Goal: Task Accomplishment & Management: Use online tool/utility

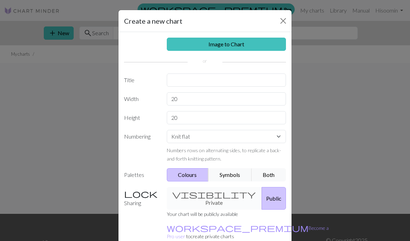
click at [237, 83] on input "text" at bounding box center [227, 79] width 120 height 13
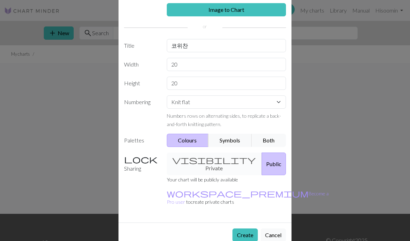
scroll to position [34, 0]
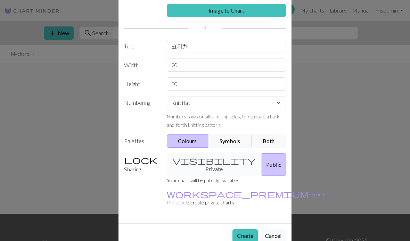
type input "코위찬"
click at [247, 64] on input "20" at bounding box center [227, 64] width 120 height 13
click at [260, 65] on input "20" at bounding box center [227, 64] width 120 height 13
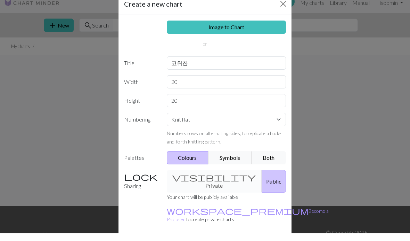
scroll to position [8, 0]
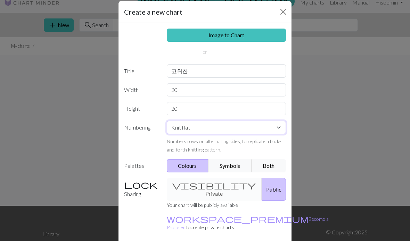
click at [264, 126] on select "Knit flat Knit in the round Lace knitting Cross stitch" at bounding box center [227, 127] width 120 height 13
click at [248, 95] on input "20" at bounding box center [227, 89] width 120 height 13
type input "2"
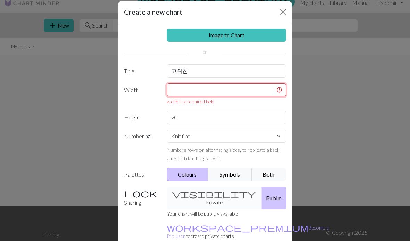
scroll to position [8, 0]
click at [213, 92] on input "text" at bounding box center [227, 89] width 120 height 13
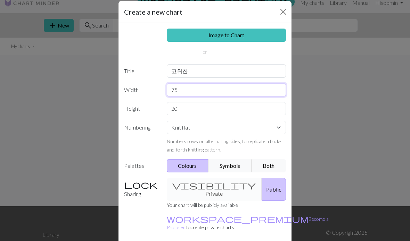
type input "75"
click at [208, 111] on input "20" at bounding box center [227, 108] width 120 height 13
type input "2"
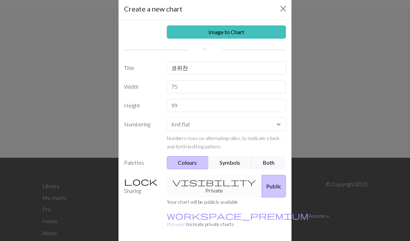
scroll to position [9, 0]
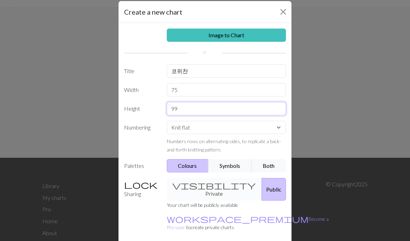
type input "99"
click at [266, 169] on button "Both" at bounding box center [269, 165] width 35 height 13
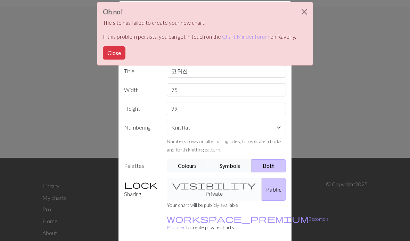
click at [306, 14] on button "Close" at bounding box center [304, 11] width 17 height 19
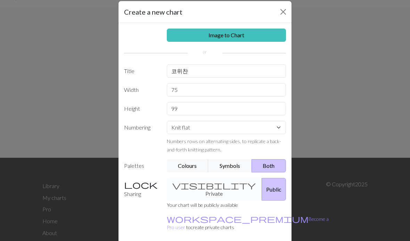
click at [26, 181] on div "Create a new chart Image to Chart Title 코위찬 Width 75 Height 99 Numbering Knit f…" at bounding box center [205, 120] width 410 height 241
click at [193, 166] on footer "Library My charts Pro Home About Ravelry Facebook Instagram Twitter Acceptable …" at bounding box center [205, 212] width 410 height 108
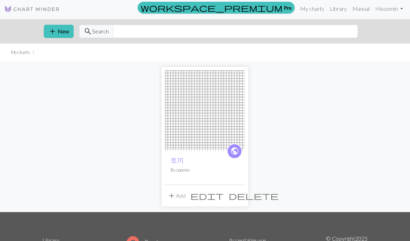
scroll to position [2, 0]
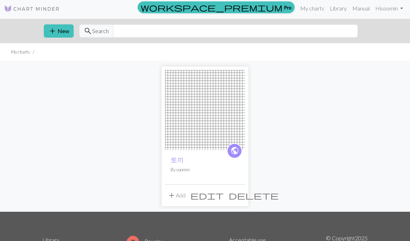
click at [238, 197] on span "delete" at bounding box center [254, 195] width 50 height 10
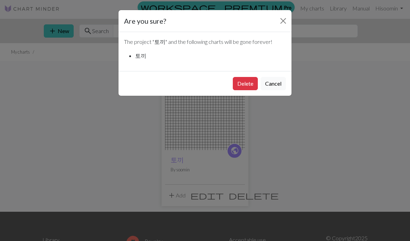
click at [251, 79] on button "Delete" at bounding box center [245, 83] width 25 height 13
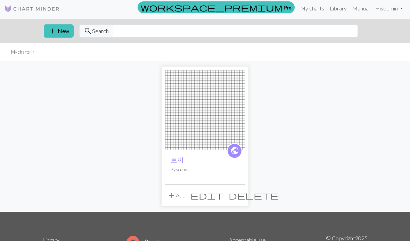
click at [251, 82] on div "public 토끼 By soomin add Add edit delete" at bounding box center [205, 136] width 334 height 151
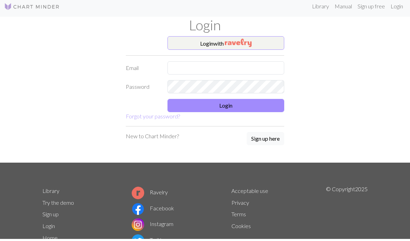
scroll to position [2, 0]
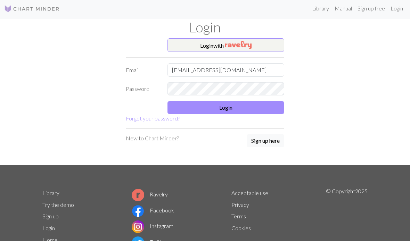
type input "[EMAIL_ADDRESS][DOMAIN_NAME]"
click at [251, 108] on button "Login" at bounding box center [226, 107] width 117 height 13
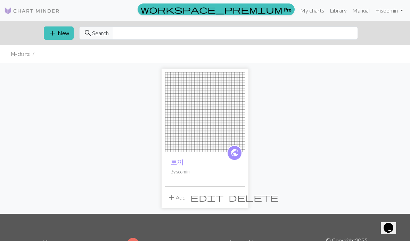
click at [239, 200] on span "delete" at bounding box center [254, 197] width 50 height 10
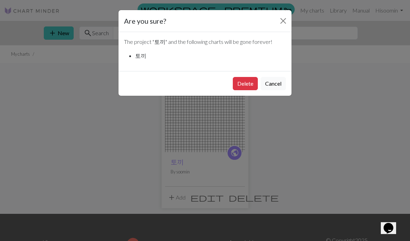
click at [248, 87] on button "Delete" at bounding box center [245, 83] width 25 height 13
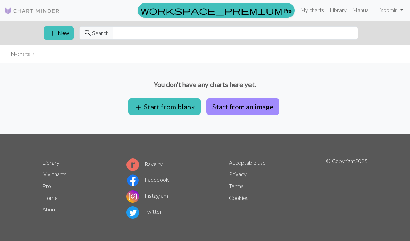
click at [182, 109] on button "add Start from blank" at bounding box center [164, 106] width 73 height 17
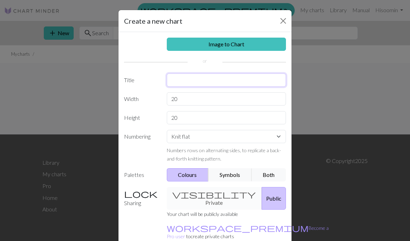
click at [257, 79] on input "text" at bounding box center [227, 79] width 120 height 13
click at [248, 79] on input "text" at bounding box center [227, 79] width 120 height 13
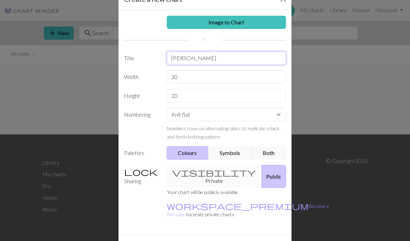
scroll to position [23, 0]
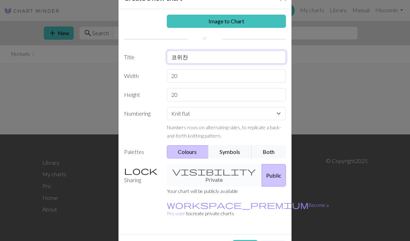
type input "코위찬"
click at [242, 75] on input "20" at bounding box center [227, 75] width 120 height 13
type input "2"
type input "75"
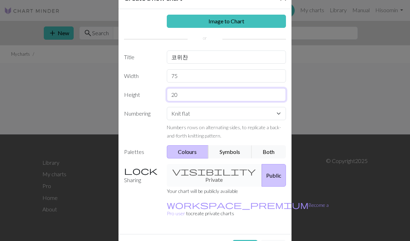
click at [221, 95] on input "20" at bounding box center [227, 94] width 120 height 13
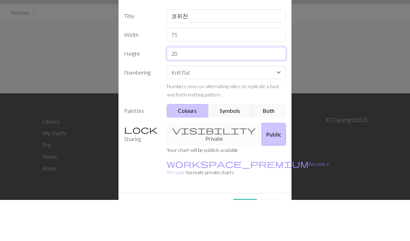
type input "2"
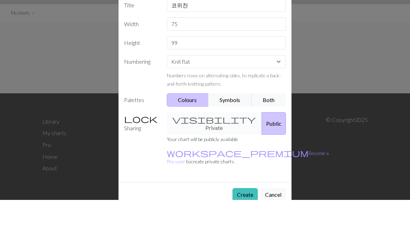
scroll to position [1, 0]
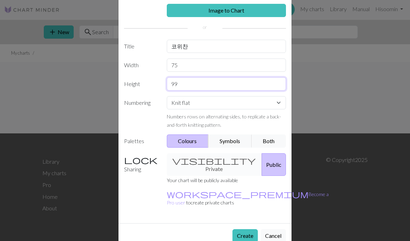
type input "99"
click at [246, 229] on button "Create" at bounding box center [245, 235] width 25 height 13
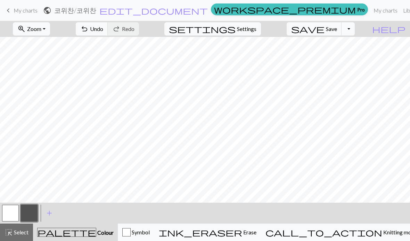
click at [103, 29] on span "Undo" at bounding box center [96, 28] width 13 height 7
click at [133, 29] on div "undo Undo Undo redo Redo Redo" at bounding box center [108, 29] width 74 height 16
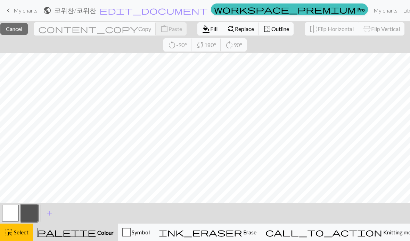
click at [383, 42] on div "close Cancel content_copy Copy content_paste Paste format_color_fill Fill find_…" at bounding box center [205, 37] width 410 height 32
click at [257, 235] on div "ink_eraser Erase Erase" at bounding box center [208, 232] width 98 height 8
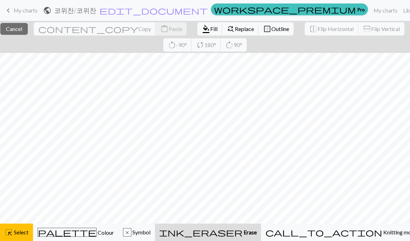
click at [243, 235] on span "ink_eraser" at bounding box center [200, 232] width 83 height 10
click at [351, 45] on div "close Cancel content_copy Copy content_paste Paste format_color_fill Fill find_…" at bounding box center [205, 37] width 410 height 32
click at [22, 31] on span "Cancel" at bounding box center [14, 28] width 16 height 7
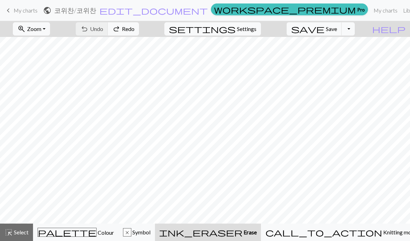
click at [26, 33] on span "zoom_in" at bounding box center [21, 29] width 8 height 10
click at [55, 93] on button "100%" at bounding box center [40, 94] width 55 height 11
click at [50, 26] on button "zoom_in Zoom Zoom" at bounding box center [31, 28] width 37 height 13
click at [43, 95] on button "100%" at bounding box center [40, 94] width 55 height 11
click at [50, 32] on button "zoom_in Zoom Zoom" at bounding box center [31, 28] width 37 height 13
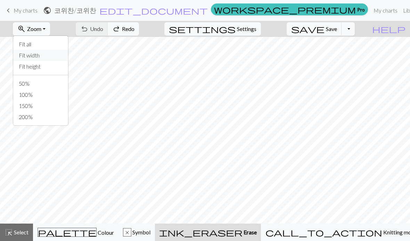
click at [53, 57] on button "Fit width" at bounding box center [40, 55] width 55 height 11
click at [50, 26] on button "zoom_in Zoom Zoom" at bounding box center [31, 28] width 37 height 13
click at [58, 69] on button "Fit height" at bounding box center [40, 66] width 55 height 11
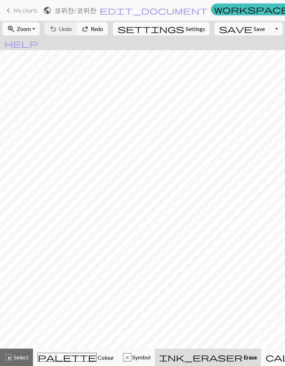
click at [40, 32] on button "zoom_in Zoom Zoom" at bounding box center [20, 28] width 37 height 13
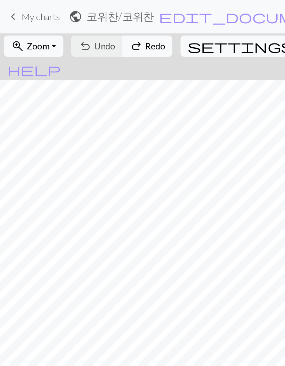
click at [40, 26] on button "zoom_in Zoom Zoom" at bounding box center [20, 28] width 37 height 13
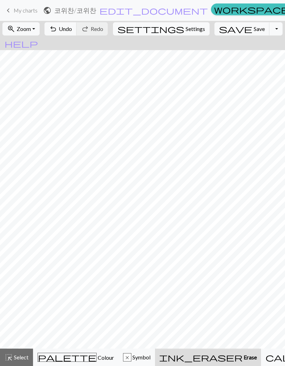
click at [186, 30] on span "Settings" at bounding box center [195, 29] width 19 height 8
select select "aran"
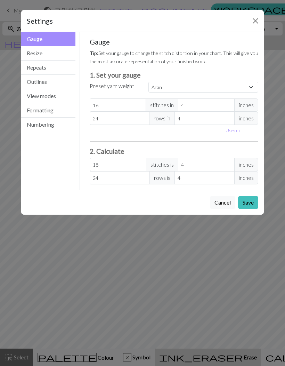
click at [252, 24] on button "Close" at bounding box center [255, 20] width 11 height 11
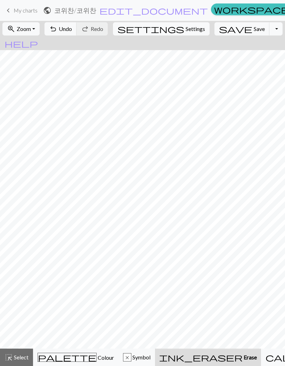
click at [40, 31] on button "zoom_in Zoom Zoom" at bounding box center [20, 28] width 37 height 13
click at [24, 42] on button "Fit all" at bounding box center [30, 44] width 55 height 11
click at [72, 30] on span "Undo" at bounding box center [65, 28] width 13 height 7
click at [72, 29] on span "Undo" at bounding box center [65, 28] width 13 height 7
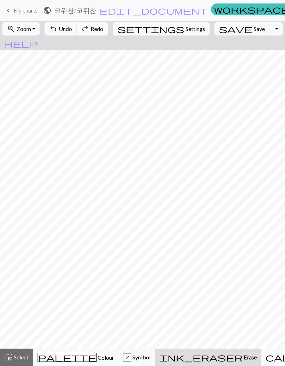
click at [72, 30] on span "Undo" at bounding box center [65, 28] width 13 height 7
click at [72, 29] on span "Undo" at bounding box center [65, 28] width 13 height 7
click at [72, 31] on span "Undo" at bounding box center [65, 28] width 13 height 7
click at [72, 30] on span "Undo" at bounding box center [65, 28] width 13 height 7
click at [72, 31] on span "Undo" at bounding box center [65, 28] width 13 height 7
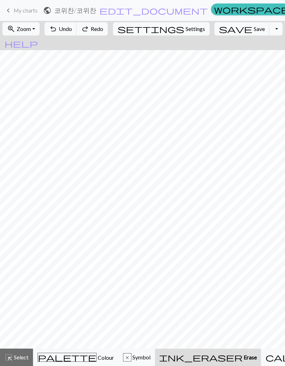
click at [87, 31] on div "undo Undo Undo redo Redo Redo" at bounding box center [75, 29] width 67 height 16
click at [84, 30] on div "undo Undo Undo redo Redo Redo" at bounding box center [75, 29] width 67 height 16
click at [81, 30] on div "undo Undo Undo redo Redo Redo" at bounding box center [75, 29] width 67 height 16
click at [81, 29] on div "undo Undo Undo redo Redo Redo" at bounding box center [75, 29] width 67 height 16
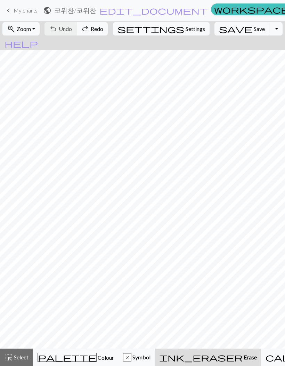
click at [81, 30] on div "undo Undo Undo redo Redo Redo" at bounding box center [75, 29] width 67 height 16
click at [81, 29] on div "undo Undo Undo redo Redo Redo" at bounding box center [75, 29] width 67 height 16
click at [81, 30] on div "undo Undo Undo redo Redo Redo" at bounding box center [75, 29] width 67 height 16
click at [81, 29] on div "undo Undo Undo redo Redo Redo" at bounding box center [75, 29] width 67 height 16
click at [83, 29] on div "undo Undo Undo redo Redo Redo" at bounding box center [75, 29] width 67 height 16
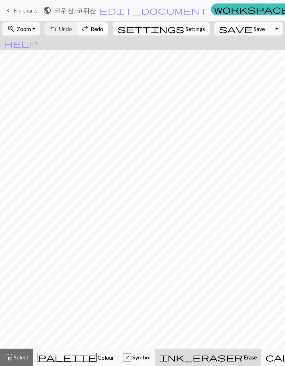
click at [83, 29] on div "undo Undo Undo redo Redo Redo" at bounding box center [75, 29] width 67 height 16
click at [84, 29] on div "undo Undo Undo redo Redo Redo" at bounding box center [75, 29] width 67 height 16
click at [83, 30] on div "undo Undo Undo redo Redo Redo" at bounding box center [75, 29] width 67 height 16
click at [31, 32] on span "Zoom" at bounding box center [24, 28] width 14 height 7
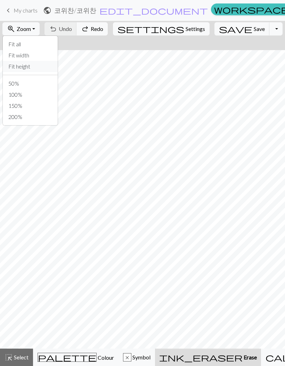
click at [30, 69] on button "Fit height" at bounding box center [30, 66] width 55 height 11
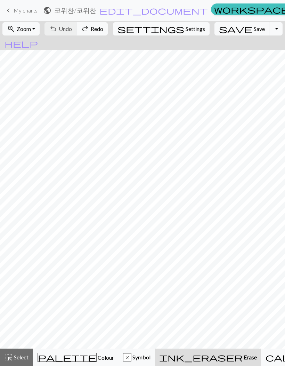
click at [31, 30] on span "Zoom" at bounding box center [24, 28] width 14 height 7
click at [34, 42] on button "Fit all" at bounding box center [30, 44] width 55 height 11
click at [40, 27] on button "zoom_in Zoom Zoom" at bounding box center [20, 28] width 37 height 13
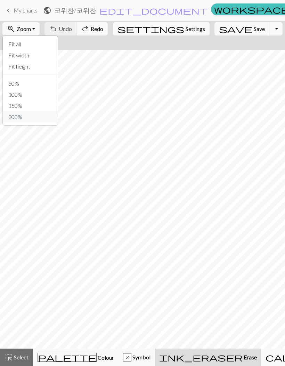
click at [27, 115] on button "200%" at bounding box center [30, 116] width 55 height 11
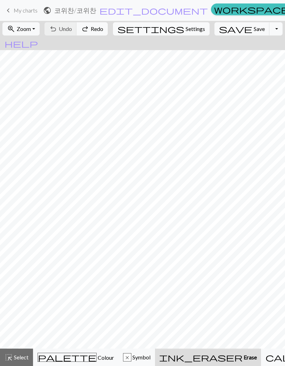
click at [40, 30] on button "zoom_in Zoom Zoom" at bounding box center [20, 28] width 37 height 13
click at [35, 85] on button "50%" at bounding box center [30, 83] width 55 height 11
click at [243, 240] on span "Erase" at bounding box center [250, 357] width 14 height 7
click at [97, 240] on span "Colour" at bounding box center [105, 357] width 17 height 7
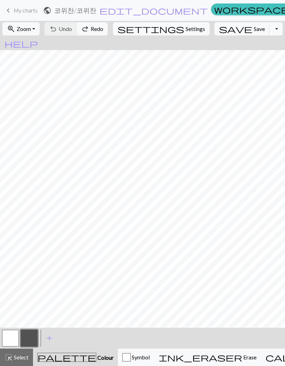
click at [30, 240] on button "button" at bounding box center [29, 338] width 17 height 17
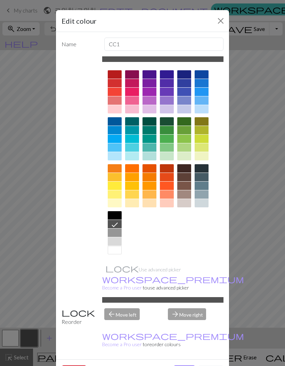
click at [118, 215] on div at bounding box center [115, 215] width 14 height 8
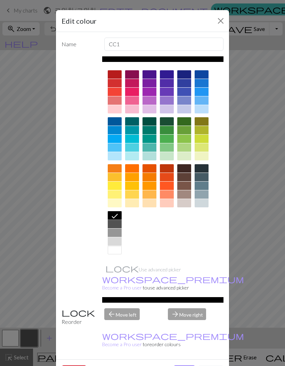
click at [186, 240] on button "Done" at bounding box center [185, 371] width 22 height 13
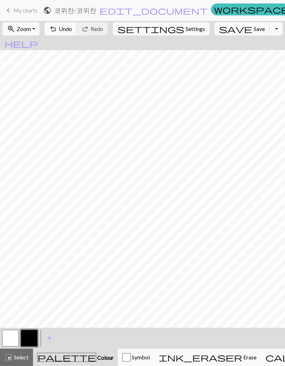
click at [57, 26] on span "undo" at bounding box center [53, 29] width 8 height 10
click at [57, 30] on span "undo" at bounding box center [53, 29] width 8 height 10
click at [57, 31] on span "undo" at bounding box center [53, 29] width 8 height 10
click at [143, 240] on div "Symbol" at bounding box center [135, 357] width 27 height 8
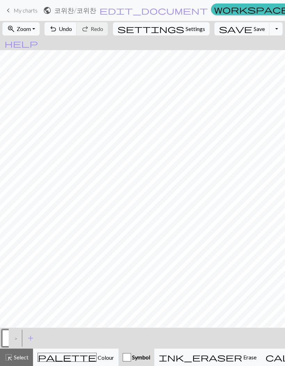
click at [97, 240] on span "Colour" at bounding box center [105, 357] width 17 height 7
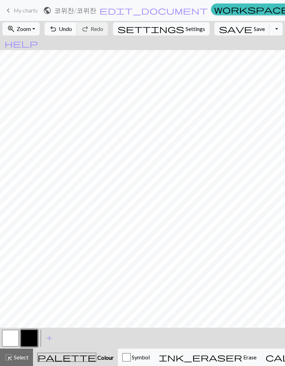
click at [20, 240] on span "Select" at bounding box center [21, 357] width 16 height 7
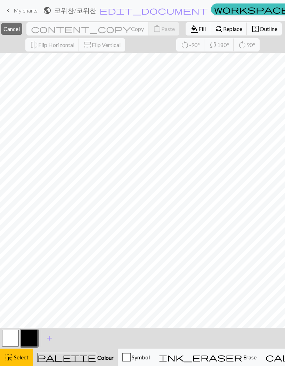
click at [131, 31] on span "Copy" at bounding box center [137, 28] width 13 height 7
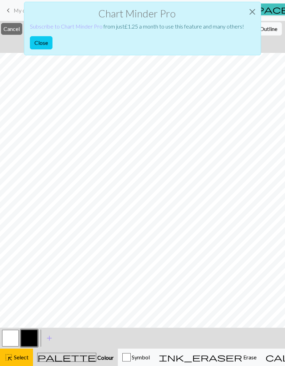
click at [256, 14] on button "Close" at bounding box center [252, 11] width 17 height 19
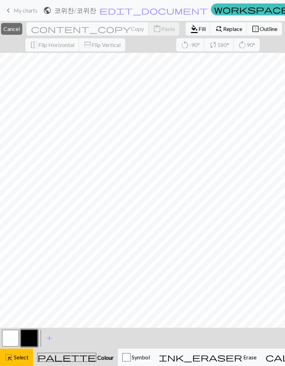
click at [96, 240] on span "Colour" at bounding box center [104, 357] width 17 height 7
click at [23, 240] on span "Select" at bounding box center [21, 357] width 16 height 7
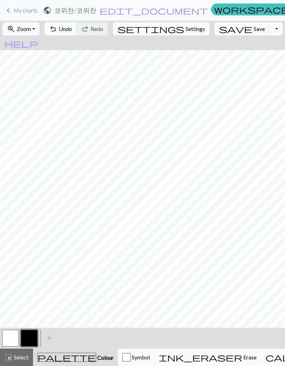
click at [57, 28] on span "undo" at bounding box center [53, 29] width 8 height 10
click at [57, 29] on span "undo" at bounding box center [53, 29] width 8 height 10
click at [57, 28] on span "undo" at bounding box center [53, 29] width 8 height 10
click at [57, 29] on span "undo" at bounding box center [53, 29] width 8 height 10
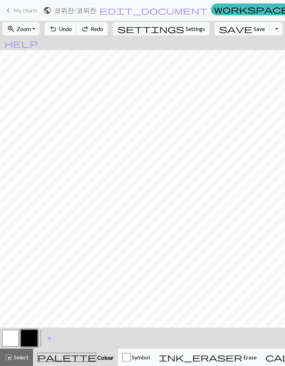
click at [57, 29] on span "undo" at bounding box center [53, 29] width 8 height 10
click at [57, 30] on span "undo" at bounding box center [53, 29] width 8 height 10
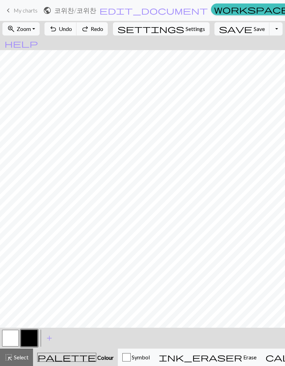
click at [57, 30] on span "undo" at bounding box center [53, 29] width 8 height 10
click at [11, 240] on button "button" at bounding box center [10, 338] width 17 height 17
click at [32, 240] on button "button" at bounding box center [29, 338] width 17 height 17
click at [57, 29] on span "undo" at bounding box center [53, 29] width 8 height 10
click at [11, 240] on button "button" at bounding box center [10, 338] width 17 height 17
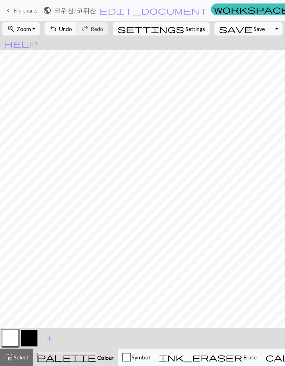
click at [33, 240] on button "button" at bounding box center [29, 338] width 17 height 17
click at [57, 30] on span "undo" at bounding box center [53, 29] width 8 height 10
click at [24, 240] on span "Select" at bounding box center [21, 357] width 16 height 7
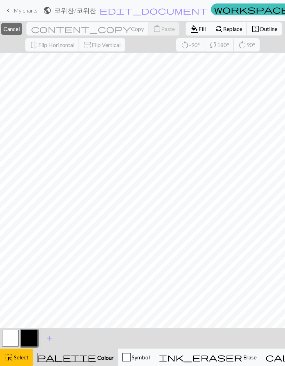
click at [213, 32] on button "find_replace Replace" at bounding box center [228, 28] width 37 height 13
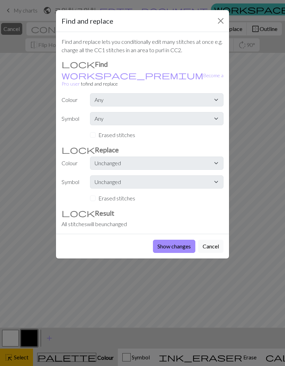
click at [219, 22] on button "Close" at bounding box center [220, 20] width 11 height 11
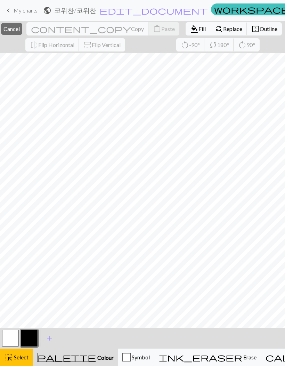
click at [16, 240] on button "button" at bounding box center [10, 338] width 17 height 17
click at [23, 240] on span "Select" at bounding box center [21, 357] width 16 height 7
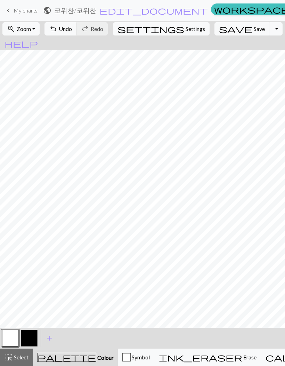
click at [179, 34] on button "settings Settings" at bounding box center [161, 28] width 97 height 13
select select "aran"
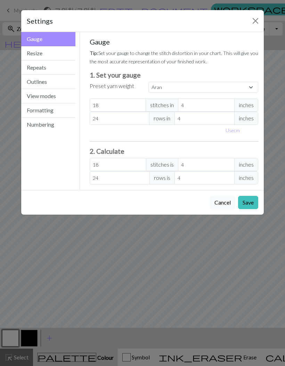
click at [61, 60] on button "Resize" at bounding box center [48, 53] width 54 height 14
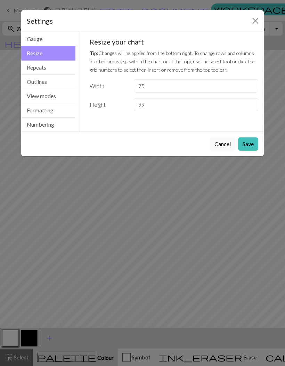
click at [52, 67] on button "Repeats" at bounding box center [48, 68] width 54 height 14
click at [51, 66] on button "Repeats" at bounding box center [48, 68] width 54 height 14
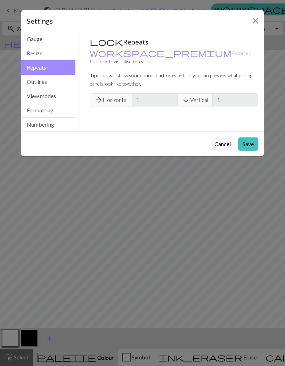
click at [51, 78] on button "Outlines" at bounding box center [48, 82] width 54 height 14
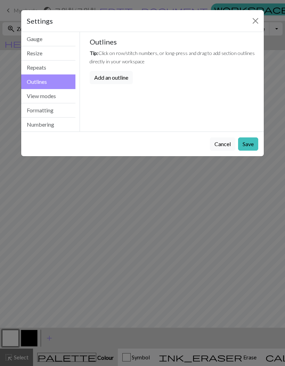
click at [46, 94] on button "View modes" at bounding box center [48, 96] width 54 height 14
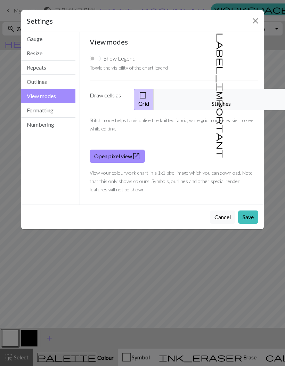
click at [62, 111] on button "Formatting" at bounding box center [48, 110] width 54 height 14
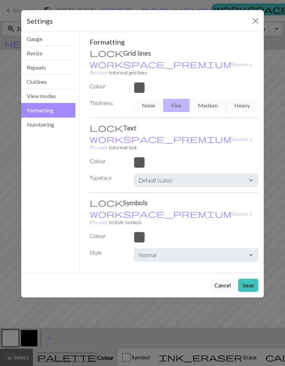
click at [61, 128] on button "Numbering" at bounding box center [48, 125] width 54 height 14
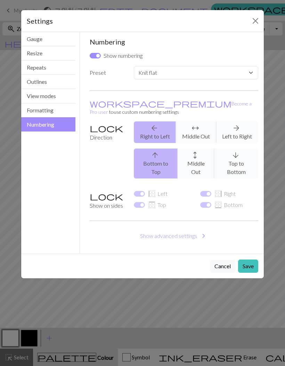
click at [62, 41] on button "Gauge" at bounding box center [48, 39] width 54 height 14
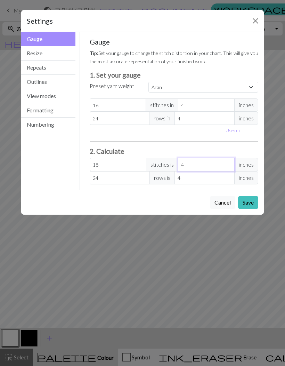
type input "14"
type input "0"
click at [255, 23] on button "Close" at bounding box center [255, 20] width 11 height 11
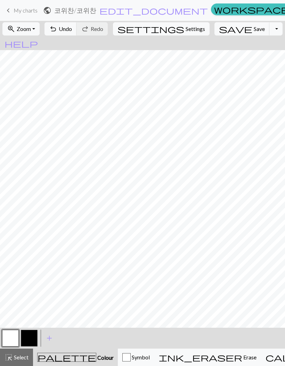
click at [33, 240] on button "button" at bounding box center [29, 338] width 17 height 17
click at [57, 29] on span "undo" at bounding box center [53, 29] width 8 height 10
click at [57, 28] on span "undo" at bounding box center [53, 29] width 8 height 10
click at [57, 29] on span "undo" at bounding box center [53, 29] width 8 height 10
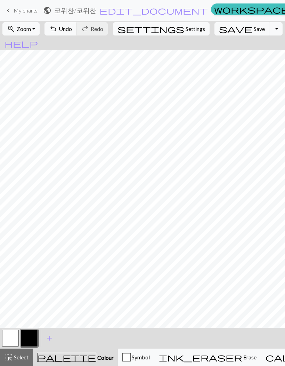
click at [57, 30] on span "undo" at bounding box center [53, 29] width 8 height 10
click at [72, 28] on span "Undo" at bounding box center [65, 28] width 13 height 7
click at [27, 240] on span "Select" at bounding box center [21, 357] width 16 height 7
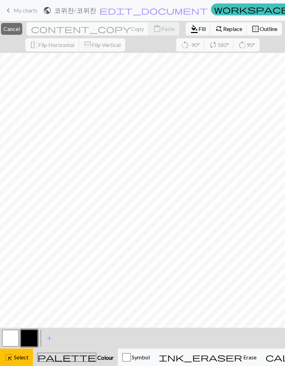
click at [21, 240] on button "highlight_alt Select Select" at bounding box center [16, 357] width 33 height 17
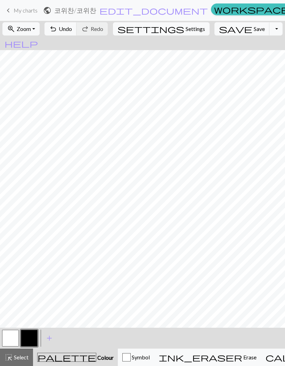
click at [57, 31] on span "undo" at bounding box center [53, 29] width 8 height 10
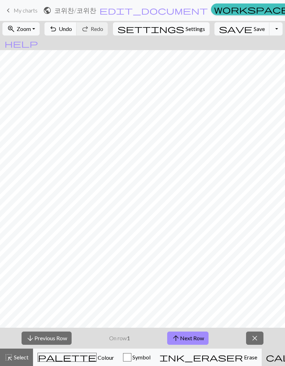
click at [192, 240] on button "arrow_upward Next Row" at bounding box center [187, 337] width 41 height 13
click at [194, 240] on button "arrow_upward Next Row" at bounding box center [187, 337] width 41 height 13
click at [193, 240] on button "arrow_upward Next Row" at bounding box center [187, 337] width 41 height 13
click at [192, 240] on button "arrow_upward Next Row" at bounding box center [187, 337] width 41 height 13
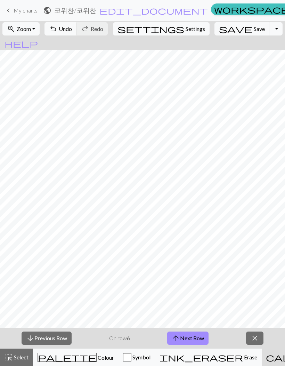
click at [191, 240] on button "arrow_upward Next Row" at bounding box center [187, 337] width 41 height 13
click at [51, 240] on button "arrow_downward Previous Row" at bounding box center [47, 337] width 50 height 13
click at [58, 240] on button "arrow_downward Previous Row" at bounding box center [47, 337] width 50 height 13
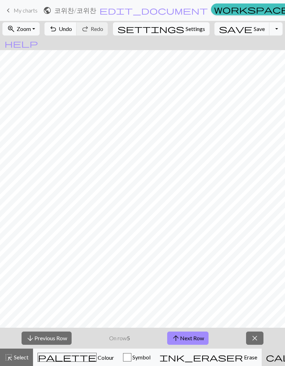
click at [58, 240] on button "arrow_downward Previous Row" at bounding box center [47, 337] width 50 height 13
click at [57, 240] on button "arrow_downward Previous Row" at bounding box center [47, 337] width 50 height 13
click at [56, 240] on button "arrow_downward Previous Row" at bounding box center [47, 337] width 50 height 13
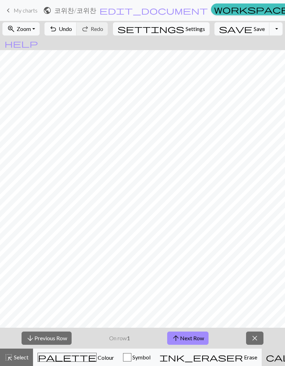
click at [186, 240] on button "arrow_upward Next Row" at bounding box center [187, 337] width 41 height 13
click at [191, 240] on button "arrow_upward Next Row" at bounding box center [187, 337] width 41 height 13
click at [189, 240] on button "arrow_upward Next Row" at bounding box center [187, 337] width 41 height 13
click at [188, 240] on button "arrow_upward Next Row" at bounding box center [187, 337] width 41 height 13
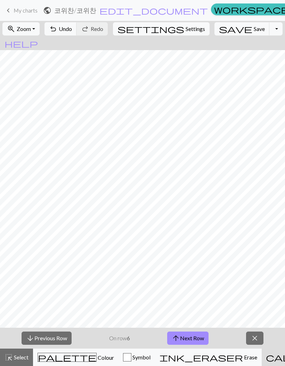
click at [188, 240] on button "arrow_upward Next Row" at bounding box center [187, 337] width 41 height 13
click at [186, 240] on button "arrow_upward Next Row" at bounding box center [187, 337] width 41 height 13
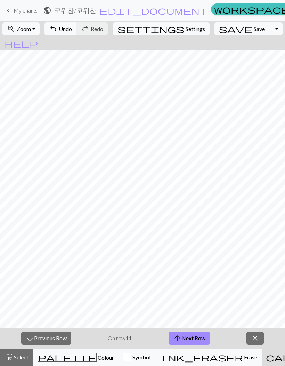
click at [186, 240] on button "arrow_upward Next Row" at bounding box center [189, 337] width 41 height 13
click at [187, 240] on button "arrow_upward Next Row" at bounding box center [189, 337] width 41 height 13
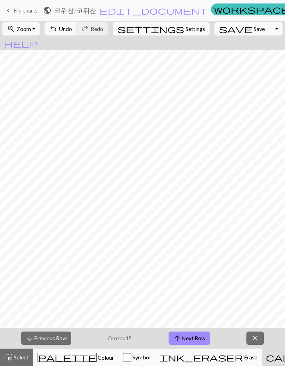
click at [187, 240] on button "arrow_upward Next Row" at bounding box center [189, 337] width 41 height 13
click at [188, 240] on button "arrow_upward Next Row" at bounding box center [189, 337] width 41 height 13
click at [190, 240] on button "arrow_upward Next Row" at bounding box center [189, 337] width 41 height 13
click at [193, 240] on button "arrow_upward Next Row" at bounding box center [189, 337] width 41 height 13
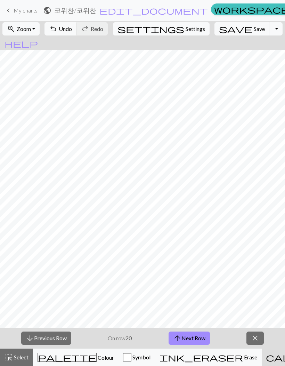
click at [192, 240] on button "arrow_upward Next Row" at bounding box center [189, 337] width 41 height 13
click at [191, 240] on button "arrow_upward Next Row" at bounding box center [189, 337] width 41 height 13
click at [192, 240] on button "arrow_upward Next Row" at bounding box center [189, 337] width 41 height 13
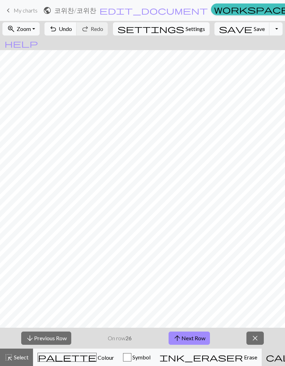
click at [192, 240] on button "arrow_upward Next Row" at bounding box center [189, 337] width 41 height 13
click at [258, 240] on span "close" at bounding box center [255, 338] width 8 height 10
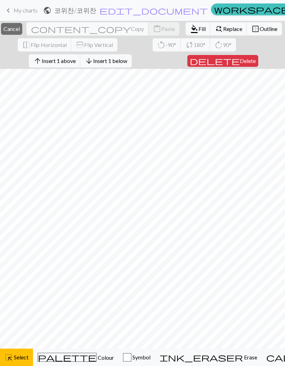
click at [25, 240] on span "Select" at bounding box center [21, 357] width 16 height 7
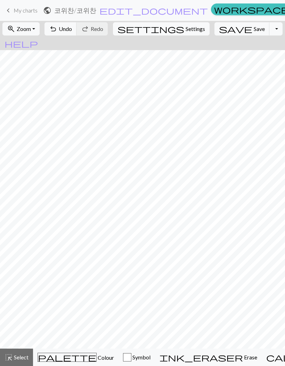
click at [130, 240] on button "Symbol" at bounding box center [137, 357] width 37 height 17
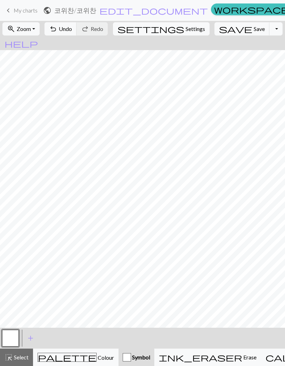
click at [64, 240] on button "palette Colour Colour" at bounding box center [76, 357] width 86 height 17
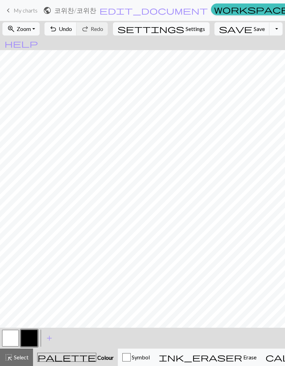
click at [242, 240] on span "Erase" at bounding box center [249, 357] width 14 height 7
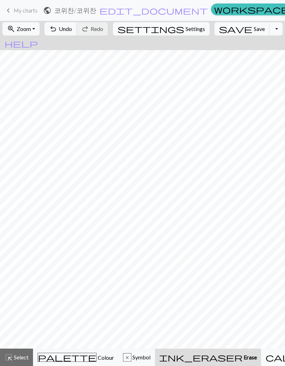
click at [5, 14] on span "keyboard_arrow_left" at bounding box center [8, 11] width 8 height 10
click at [8, 15] on span "keyboard_arrow_left" at bounding box center [8, 11] width 8 height 10
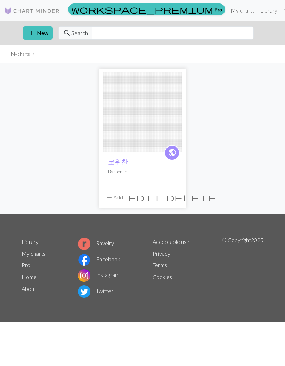
click at [176, 202] on span "delete" at bounding box center [191, 197] width 50 height 10
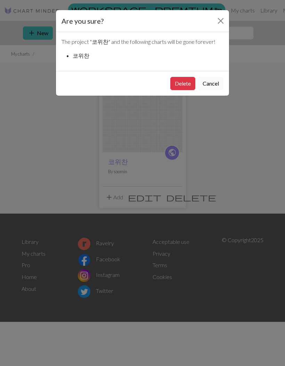
click at [183, 86] on button "Delete" at bounding box center [182, 83] width 25 height 13
click at [189, 81] on div "public 코위찬 By soomin add Add edit delete" at bounding box center [142, 138] width 250 height 151
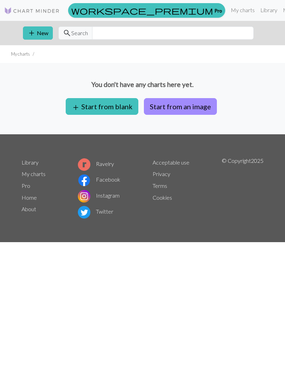
click at [34, 37] on span "add" at bounding box center [31, 33] width 8 height 10
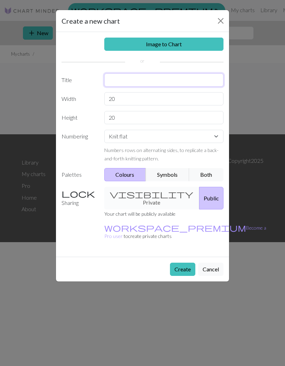
click at [189, 81] on input "text" at bounding box center [164, 79] width 120 height 13
click at [184, 79] on input "text" at bounding box center [164, 79] width 120 height 13
click at [148, 75] on input "text" at bounding box center [164, 79] width 120 height 13
click at [154, 80] on input "text" at bounding box center [164, 79] width 120 height 13
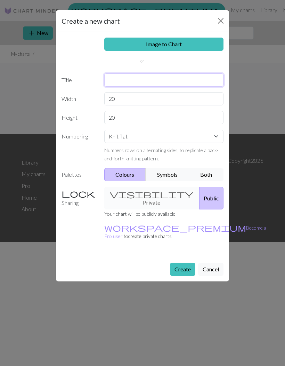
click at [154, 79] on input "text" at bounding box center [164, 79] width 120 height 13
click at [169, 81] on input "text" at bounding box center [164, 79] width 120 height 13
click at [31, 80] on div "Create a new chart Image to Chart Title Width 20 Height 20 Numbering Knit flat …" at bounding box center [142, 183] width 285 height 366
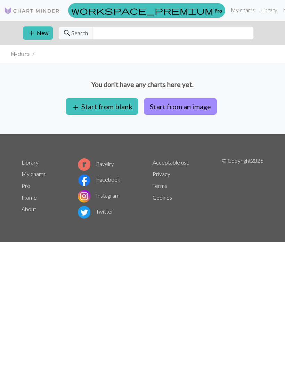
click at [113, 104] on button "add Start from blank" at bounding box center [102, 106] width 73 height 17
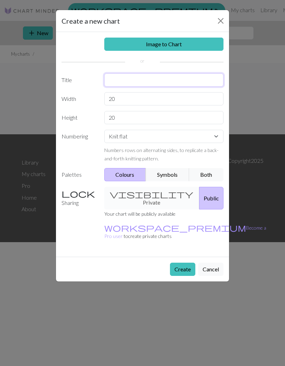
click at [176, 80] on input "text" at bounding box center [164, 79] width 120 height 13
type input "코위찬"
click at [141, 98] on input "20" at bounding box center [164, 98] width 120 height 13
click at [112, 99] on input "20" at bounding box center [164, 98] width 120 height 13
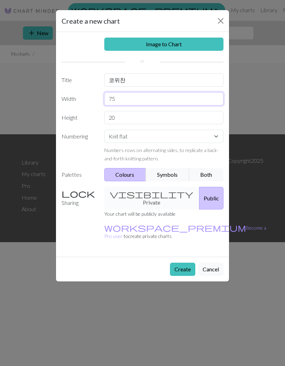
type input "75"
click at [111, 120] on input "20" at bounding box center [164, 117] width 120 height 13
type input "99"
click at [213, 176] on button "Both" at bounding box center [206, 174] width 35 height 13
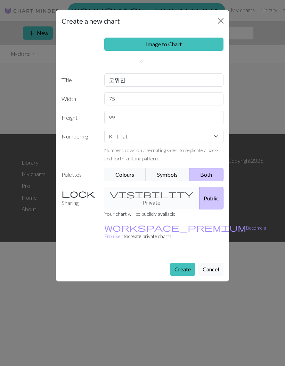
click at [179, 263] on button "Create" at bounding box center [182, 269] width 25 height 13
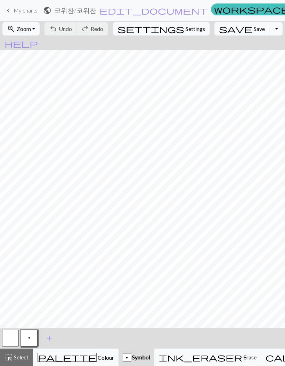
click at [40, 32] on button "zoom_in Zoom Zoom" at bounding box center [20, 28] width 37 height 13
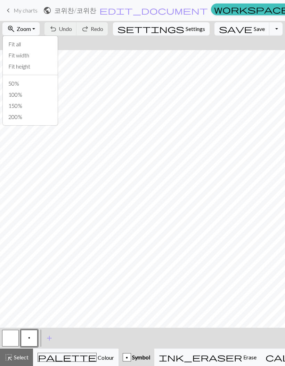
click at [40, 32] on button "zoom_in Zoom Zoom" at bounding box center [20, 28] width 37 height 13
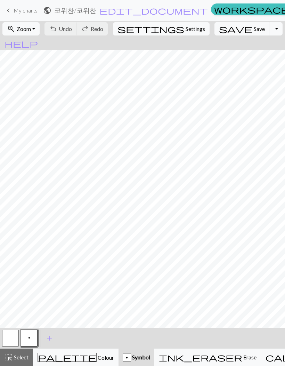
click at [31, 31] on span "Zoom" at bounding box center [24, 28] width 14 height 7
click at [30, 58] on button "Fit width" at bounding box center [30, 55] width 55 height 11
click at [40, 24] on button "zoom_in Zoom Zoom" at bounding box center [20, 28] width 37 height 13
click at [25, 45] on button "Fit all" at bounding box center [30, 44] width 55 height 11
click at [25, 336] on button "p" at bounding box center [29, 338] width 17 height 17
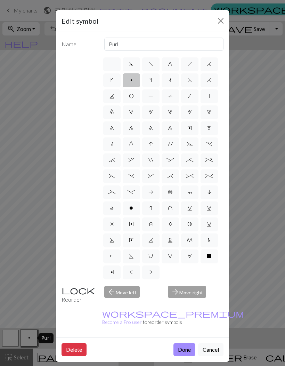
click at [210, 343] on button "Cancel" at bounding box center [210, 349] width 25 height 13
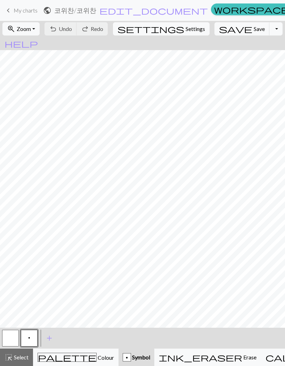
click at [97, 358] on span "Colour" at bounding box center [105, 357] width 17 height 7
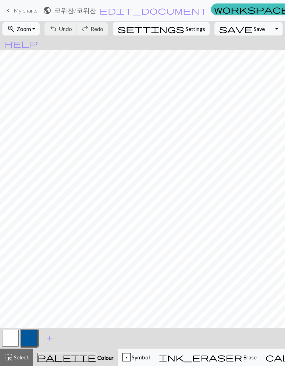
click at [23, 339] on button "button" at bounding box center [29, 338] width 17 height 17
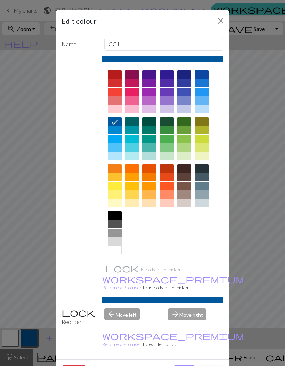
click at [186, 181] on div at bounding box center [184, 177] width 14 height 8
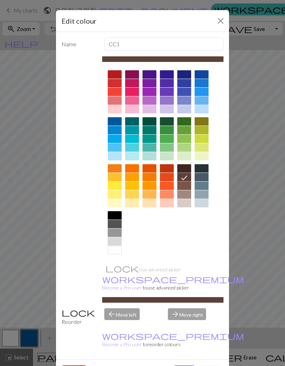
click at [190, 365] on button "Done" at bounding box center [185, 371] width 22 height 13
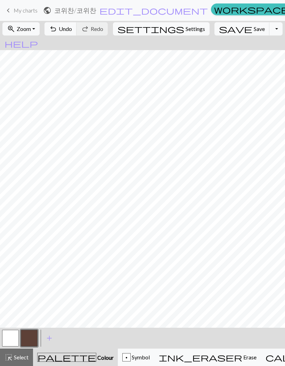
click at [57, 30] on span "undo" at bounding box center [53, 29] width 8 height 10
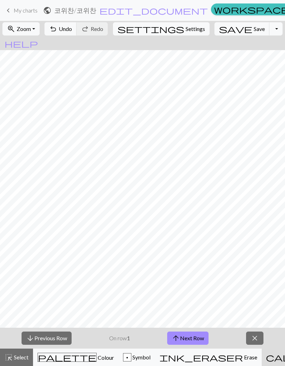
click at [255, 339] on span "close" at bounding box center [255, 338] width 8 height 10
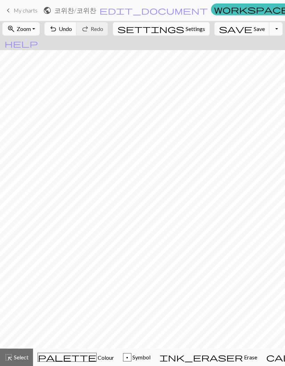
click at [57, 32] on span "undo" at bounding box center [53, 29] width 8 height 10
click at [57, 30] on span "undo" at bounding box center [53, 29] width 8 height 10
click at [77, 29] on button "undo Undo Undo" at bounding box center [61, 28] width 32 height 13
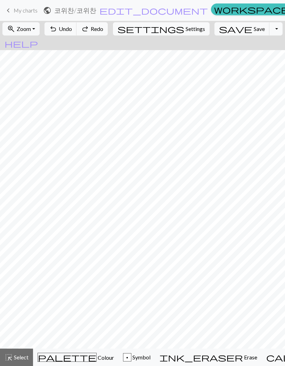
click at [77, 29] on button "undo Undo Undo" at bounding box center [61, 28] width 32 height 13
click at [97, 356] on span "Colour" at bounding box center [105, 357] width 17 height 7
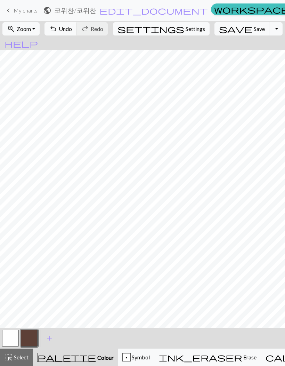
click at [77, 28] on button "undo Undo Undo" at bounding box center [61, 28] width 32 height 13
click at [57, 29] on span "undo" at bounding box center [53, 29] width 8 height 10
click at [57, 30] on span "undo" at bounding box center [53, 29] width 8 height 10
click at [57, 29] on span "undo" at bounding box center [53, 29] width 8 height 10
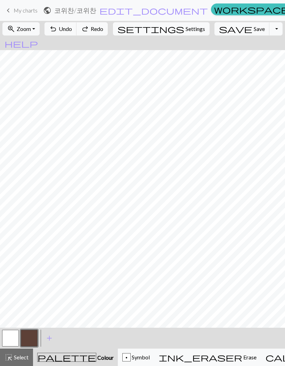
click at [57, 29] on span "undo" at bounding box center [53, 29] width 8 height 10
click at [72, 30] on span "Undo" at bounding box center [65, 28] width 13 height 7
click at [72, 31] on span "Undo" at bounding box center [65, 28] width 13 height 7
click at [57, 30] on span "undo" at bounding box center [53, 29] width 8 height 10
click at [57, 26] on span "undo" at bounding box center [53, 29] width 8 height 10
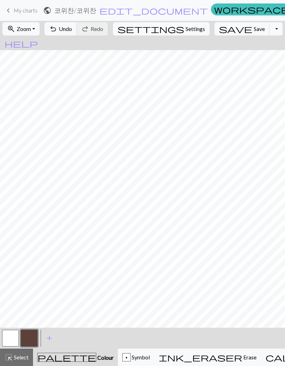
click at [57, 27] on span "undo" at bounding box center [53, 29] width 8 height 10
click at [72, 30] on span "Undo" at bounding box center [65, 28] width 13 height 7
click at [77, 25] on button "undo Undo Undo" at bounding box center [61, 28] width 32 height 13
click at [77, 30] on button "undo Undo Undo" at bounding box center [61, 28] width 32 height 13
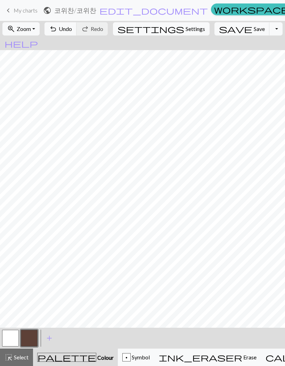
click at [77, 30] on button "undo Undo Undo" at bounding box center [61, 28] width 32 height 13
click at [72, 31] on span "Undo" at bounding box center [65, 28] width 13 height 7
click at [72, 32] on span "Undo" at bounding box center [65, 28] width 13 height 7
click at [57, 30] on span "undo" at bounding box center [53, 29] width 8 height 10
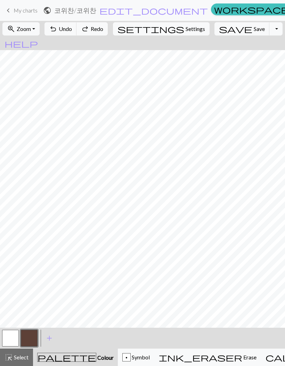
click at [57, 30] on span "undo" at bounding box center [53, 29] width 8 height 10
click at [72, 32] on span "Undo" at bounding box center [65, 28] width 13 height 7
click at [72, 30] on span "Undo" at bounding box center [65, 28] width 13 height 7
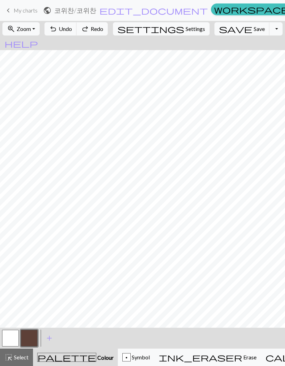
click at [72, 27] on span "Undo" at bounding box center [65, 28] width 13 height 7
click at [77, 31] on button "undo Undo Undo" at bounding box center [61, 28] width 32 height 13
click at [72, 31] on span "Undo" at bounding box center [65, 28] width 13 height 7
click at [77, 33] on button "undo Undo Undo" at bounding box center [61, 28] width 32 height 13
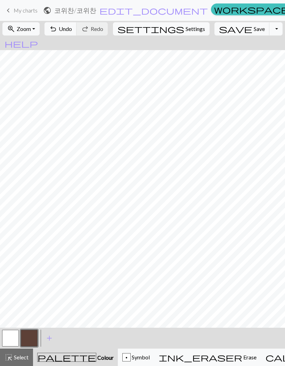
click at [72, 32] on span "Undo" at bounding box center [65, 28] width 13 height 7
click at [184, 354] on span "ink_eraser" at bounding box center [200, 357] width 83 height 10
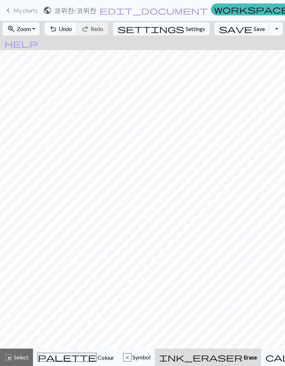
click at [57, 31] on span "undo" at bounding box center [53, 29] width 8 height 10
click at [72, 30] on span "Undo" at bounding box center [65, 28] width 13 height 7
click at [97, 359] on span "Colour" at bounding box center [105, 357] width 17 height 7
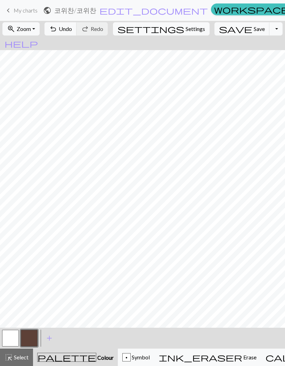
click at [72, 29] on span "Undo" at bounding box center [65, 28] width 13 height 7
click at [57, 27] on span "undo" at bounding box center [53, 29] width 8 height 10
click at [77, 30] on button "undo Undo Undo" at bounding box center [61, 28] width 32 height 13
click at [57, 33] on span "undo" at bounding box center [53, 29] width 8 height 10
click at [77, 33] on button "undo Undo Undo" at bounding box center [61, 28] width 32 height 13
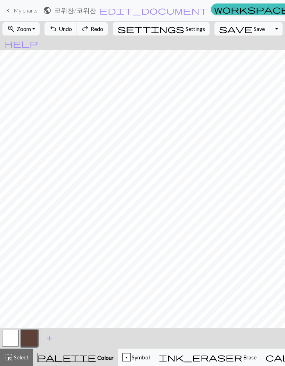
click at [72, 31] on span "Undo" at bounding box center [65, 28] width 13 height 7
click at [72, 30] on span "Undo" at bounding box center [65, 28] width 13 height 7
click at [72, 31] on span "Undo" at bounding box center [65, 28] width 13 height 7
click at [77, 33] on button "undo Undo Undo" at bounding box center [61, 28] width 32 height 13
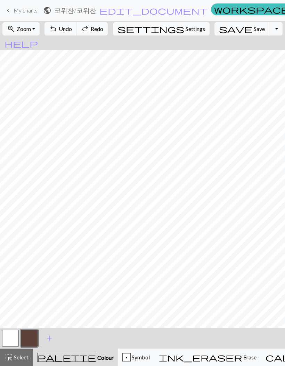
click at [77, 32] on button "undo Undo Undo" at bounding box center [61, 28] width 32 height 13
click at [72, 30] on span "Undo" at bounding box center [65, 28] width 13 height 7
click at [57, 32] on span "undo" at bounding box center [53, 29] width 8 height 10
click at [57, 26] on span "undo" at bounding box center [53, 29] width 8 height 10
click at [57, 29] on span "undo" at bounding box center [53, 29] width 8 height 10
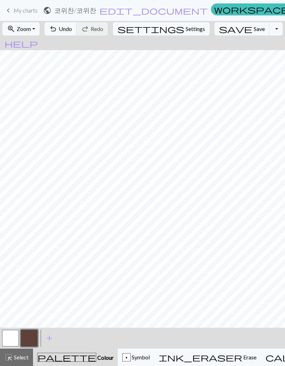
click at [72, 31] on span "Undo" at bounding box center [65, 28] width 13 height 7
click at [77, 33] on button "undo Undo Undo" at bounding box center [61, 28] width 32 height 13
click at [72, 31] on span "Undo" at bounding box center [65, 28] width 13 height 7
click at [72, 30] on span "Undo" at bounding box center [65, 28] width 13 height 7
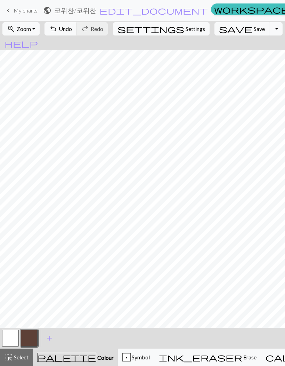
click at [17, 337] on button "button" at bounding box center [10, 338] width 17 height 17
click at [36, 333] on button "button" at bounding box center [29, 338] width 17 height 17
click at [270, 32] on button "Toggle Dropdown" at bounding box center [276, 28] width 13 height 13
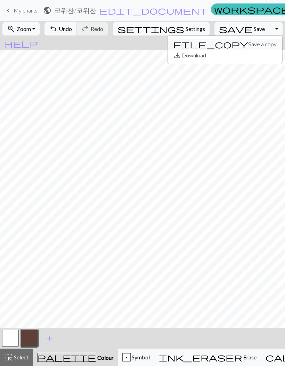
click at [239, 46] on button "file_copy Save a copy" at bounding box center [225, 44] width 115 height 11
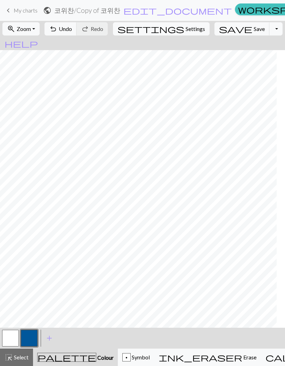
scroll to position [78, 43]
click at [5, 15] on span "keyboard_arrow_left" at bounding box center [8, 11] width 8 height 10
click at [14, 16] on link "keyboard_arrow_left My charts" at bounding box center [20, 11] width 33 height 12
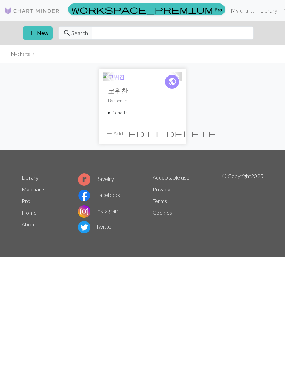
click at [144, 95] on h2 "코위찬" at bounding box center [142, 91] width 69 height 8
click at [125, 81] on img at bounding box center [114, 77] width 22 height 8
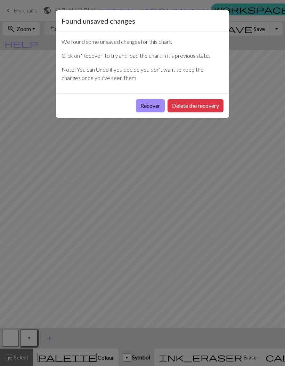
click at [157, 109] on button "Recover" at bounding box center [150, 105] width 29 height 13
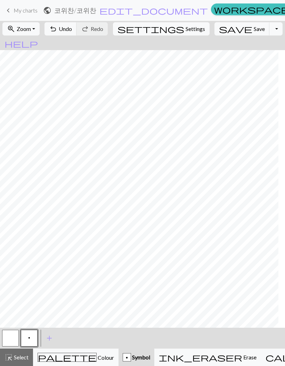
scroll to position [0, 3]
click at [270, 32] on button "Toggle Dropdown" at bounding box center [276, 28] width 13 height 13
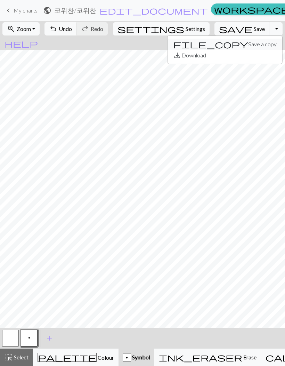
click at [234, 45] on button "file_copy Save a copy" at bounding box center [225, 44] width 115 height 11
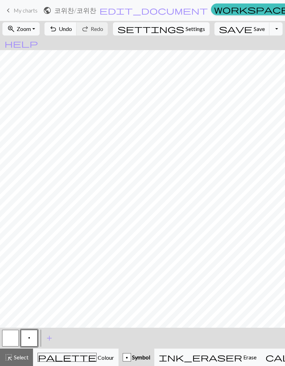
click at [222, 31] on span "save" at bounding box center [235, 29] width 33 height 10
click at [223, 30] on div "Chart saved Chart saved" at bounding box center [142, 27] width 285 height 55
click at [97, 357] on span "Colour" at bounding box center [105, 357] width 17 height 7
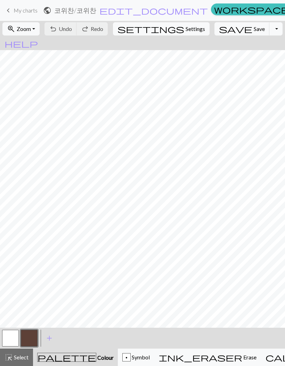
click at [31, 338] on button "button" at bounding box center [29, 338] width 17 height 17
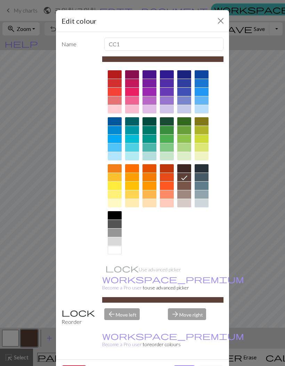
click at [163, 244] on div at bounding box center [163, 162] width 122 height 195
click at [221, 18] on button "Close" at bounding box center [220, 20] width 11 height 11
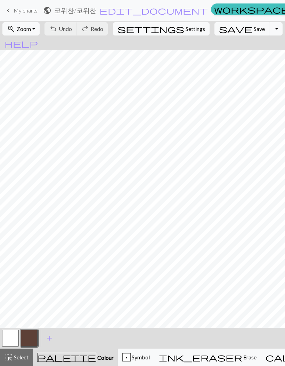
click at [15, 336] on button "button" at bounding box center [10, 338] width 17 height 17
click at [31, 334] on button "button" at bounding box center [29, 338] width 17 height 17
click at [57, 31] on span "undo" at bounding box center [53, 29] width 8 height 10
click at [72, 30] on span "Undo" at bounding box center [65, 28] width 13 height 7
click at [93, 351] on button "palette Colour Colour" at bounding box center [75, 357] width 85 height 17
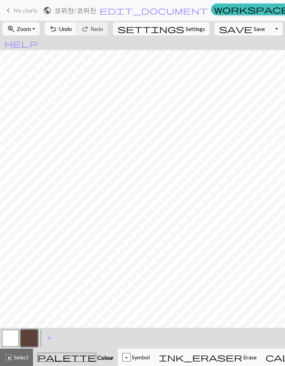
click at [15, 338] on button "button" at bounding box center [10, 338] width 17 height 17
click at [24, 30] on button "zoom_in Zoom Zoom" at bounding box center [20, 28] width 37 height 13
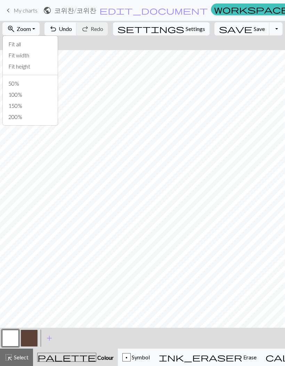
click at [11, 31] on button "zoom_in Zoom Zoom" at bounding box center [20, 28] width 37 height 13
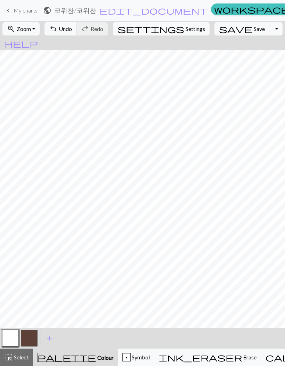
click at [25, 338] on button "button" at bounding box center [29, 338] width 17 height 17
click at [12, 344] on button "button" at bounding box center [10, 338] width 17 height 17
click at [26, 336] on button "button" at bounding box center [29, 338] width 17 height 17
click at [270, 32] on button "Toggle Dropdown" at bounding box center [276, 28] width 13 height 13
click at [254, 32] on span "Save" at bounding box center [259, 28] width 11 height 7
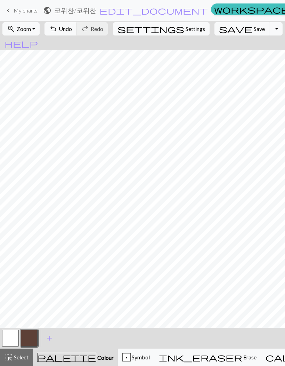
click at [254, 30] on span "Save" at bounding box center [259, 28] width 11 height 7
click at [228, 25] on div "Chart saved Chart saved" at bounding box center [142, 27] width 285 height 55
click at [11, 340] on button "button" at bounding box center [10, 338] width 17 height 17
click at [28, 338] on button "button" at bounding box center [29, 338] width 17 height 17
click at [27, 338] on button "button" at bounding box center [29, 338] width 17 height 17
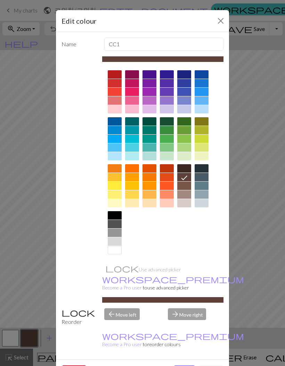
click at [223, 22] on button "Close" at bounding box center [220, 20] width 11 height 11
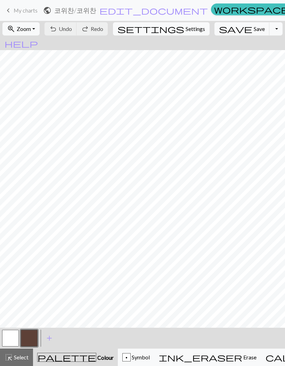
click at [10, 6] on span "keyboard_arrow_left" at bounding box center [8, 11] width 8 height 10
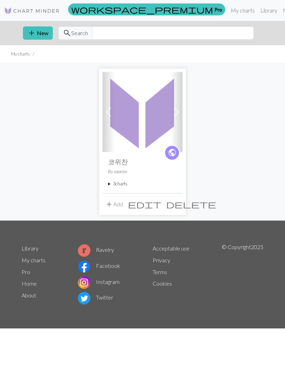
click at [158, 178] on div "public 코위찬 By soomin 3 charts 코위찬 delete Copy of 코위찬 delete Copy of 코위찬 delete" at bounding box center [143, 172] width 80 height 41
click at [178, 115] on span at bounding box center [176, 111] width 11 height 11
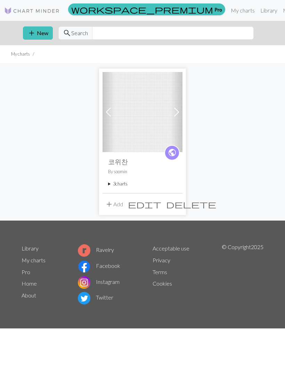
click at [177, 113] on span at bounding box center [176, 111] width 11 height 11
click at [167, 121] on img at bounding box center [143, 112] width 80 height 80
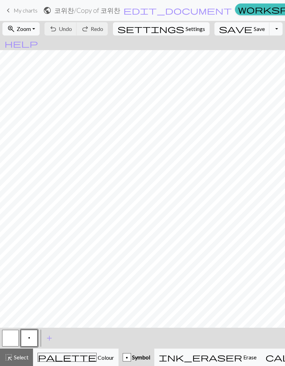
scroll to position [78, 0]
click at [8, 9] on span "keyboard_arrow_left" at bounding box center [8, 11] width 8 height 10
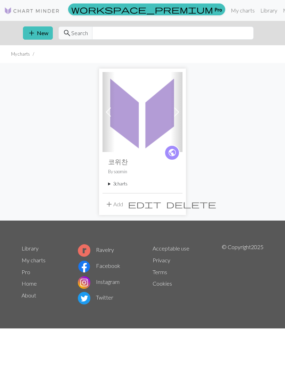
click at [127, 134] on img at bounding box center [143, 112] width 80 height 80
click at [107, 119] on link "Previous" at bounding box center [109, 112] width 12 height 80
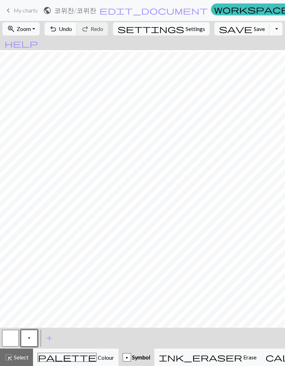
scroll to position [2, 0]
click at [14, 339] on button "button" at bounding box center [10, 338] width 17 height 17
click at [79, 360] on div "palette Colour Colour" at bounding box center [76, 357] width 77 height 9
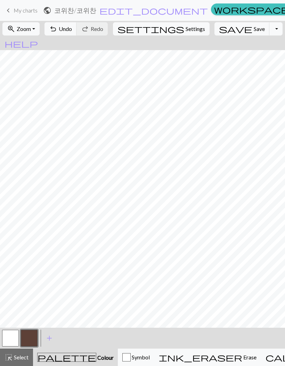
click at [15, 333] on button "button" at bounding box center [10, 338] width 17 height 17
click at [30, 335] on button "button" at bounding box center [29, 338] width 17 height 17
click at [16, 333] on button "button" at bounding box center [10, 338] width 17 height 17
click at [35, 331] on button "button" at bounding box center [29, 338] width 17 height 17
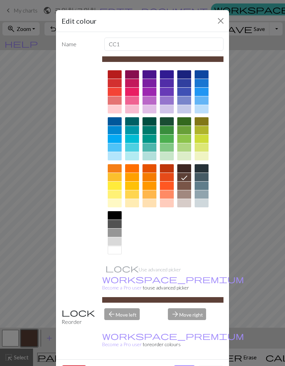
click at [30, 338] on div "Edit colour Name CC1 Use advanced picker workspace_premium Become a Pro user to…" at bounding box center [142, 183] width 285 height 366
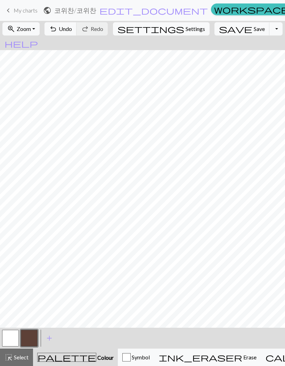
click at [15, 339] on button "button" at bounding box center [10, 338] width 17 height 17
click at [31, 336] on button "button" at bounding box center [29, 338] width 17 height 17
click at [16, 341] on button "button" at bounding box center [10, 338] width 17 height 17
click at [30, 336] on button "button" at bounding box center [29, 338] width 17 height 17
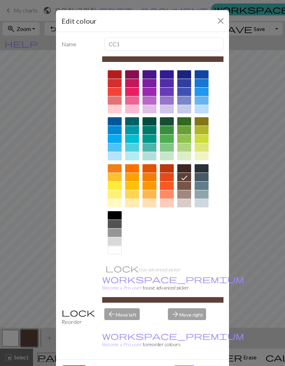
click at [33, 334] on div "Edit colour Name CC1 Use advanced picker workspace_premium Become a Pro user to…" at bounding box center [142, 183] width 285 height 366
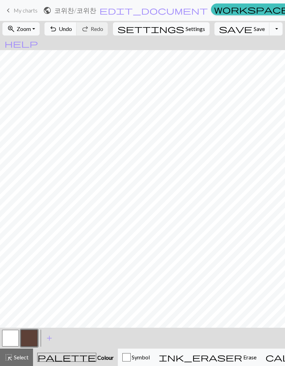
click at [77, 32] on button "undo Undo Undo" at bounding box center [61, 28] width 32 height 13
click at [5, 336] on button "button" at bounding box center [10, 338] width 17 height 17
click at [31, 338] on button "button" at bounding box center [29, 338] width 17 height 17
click at [16, 336] on button "button" at bounding box center [10, 338] width 17 height 17
click at [29, 338] on button "button" at bounding box center [29, 338] width 17 height 17
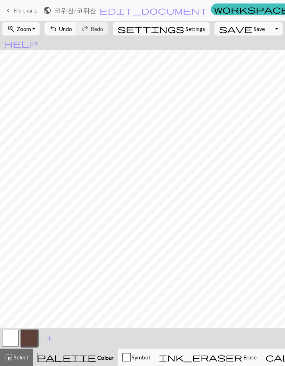
click at [14, 333] on button "button" at bounding box center [10, 338] width 17 height 17
click at [32, 338] on button "button" at bounding box center [29, 338] width 17 height 17
click at [7, 341] on button "button" at bounding box center [10, 338] width 17 height 17
click at [25, 339] on button "button" at bounding box center [29, 338] width 17 height 17
click at [181, 35] on button "settings Settings" at bounding box center [161, 28] width 97 height 13
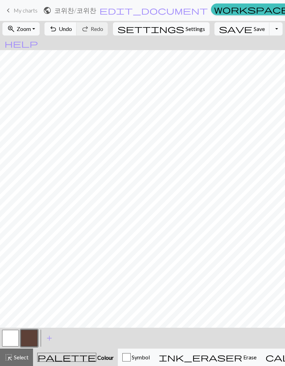
select select "aran"
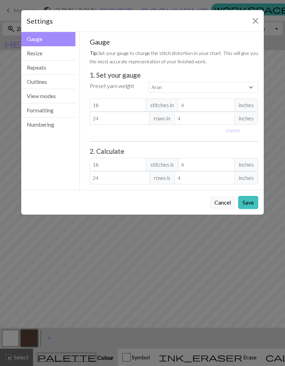
click at [57, 59] on button "Resize" at bounding box center [48, 53] width 54 height 14
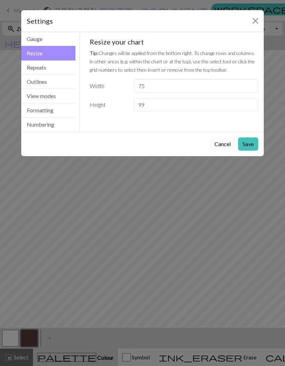
click at [58, 66] on button "Repeats" at bounding box center [48, 68] width 54 height 14
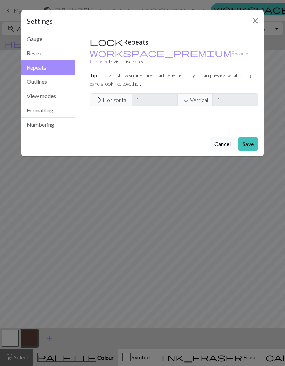
click at [62, 81] on button "Outlines" at bounding box center [48, 82] width 54 height 14
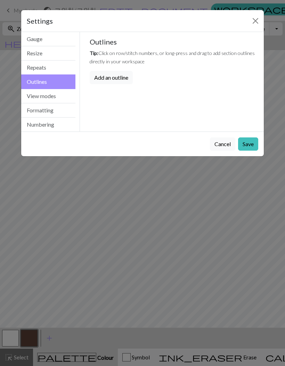
click at [62, 96] on button "View modes" at bounding box center [48, 96] width 54 height 14
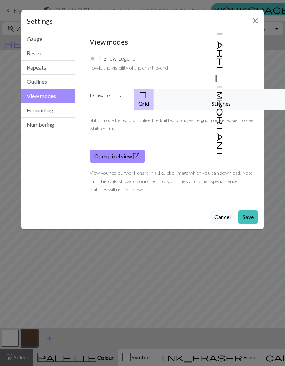
click at [64, 111] on button "Formatting" at bounding box center [48, 110] width 54 height 14
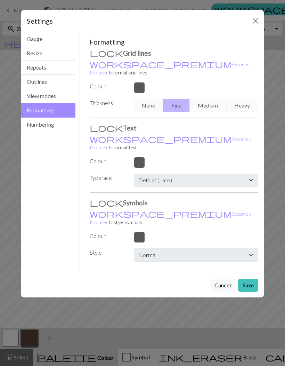
click at [52, 123] on button "Numbering" at bounding box center [48, 125] width 54 height 14
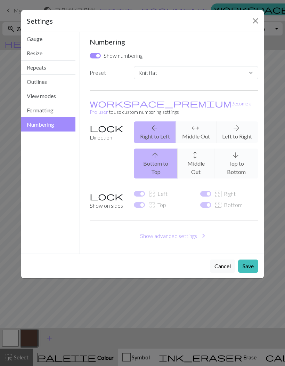
click at [58, 112] on button "Formatting" at bounding box center [48, 110] width 54 height 14
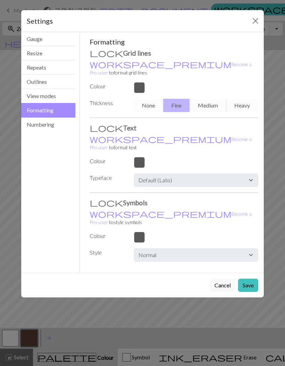
click at [255, 22] on button "Close" at bounding box center [255, 20] width 11 height 11
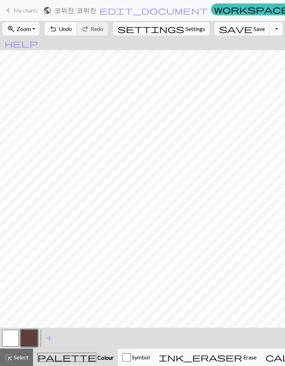
click at [186, 31] on span "Settings" at bounding box center [195, 29] width 19 height 8
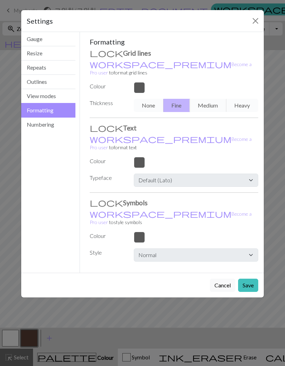
click at [51, 97] on button "View modes" at bounding box center [48, 96] width 54 height 14
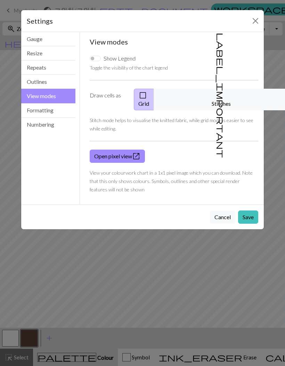
click at [61, 84] on button "Outlines" at bounding box center [48, 82] width 54 height 14
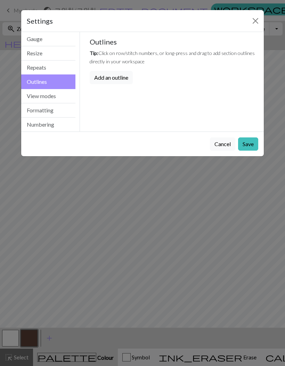
click at [256, 23] on button "Close" at bounding box center [255, 20] width 11 height 11
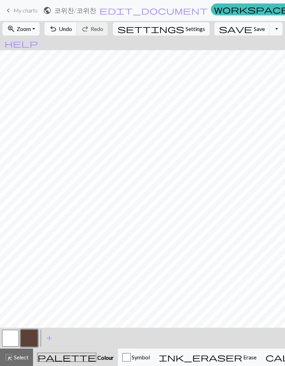
click at [13, 333] on button "button" at bounding box center [10, 338] width 17 height 17
click at [14, 332] on button "button" at bounding box center [10, 338] width 17 height 17
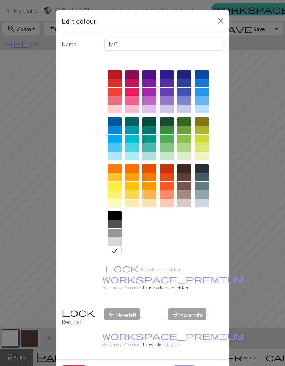
click at [78, 365] on button "Delete" at bounding box center [74, 371] width 25 height 13
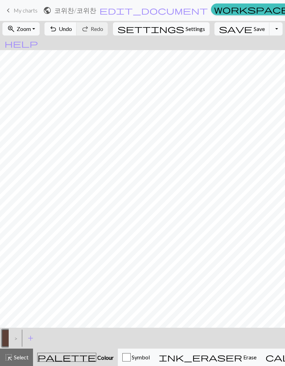
click at [72, 32] on span "Undo" at bounding box center [65, 28] width 13 height 7
click at [31, 340] on button "button" at bounding box center [29, 338] width 17 height 17
click at [51, 337] on span "add" at bounding box center [49, 338] width 8 height 10
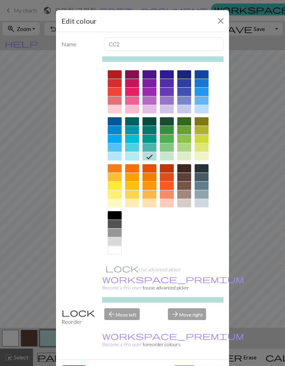
click at [78, 365] on button "Delete" at bounding box center [74, 371] width 25 height 13
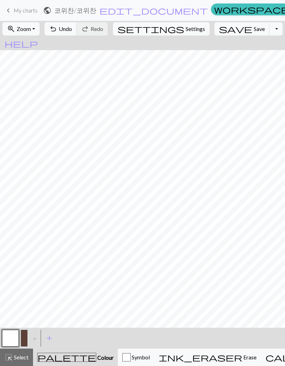
click at [28, 335] on div ">" at bounding box center [32, 338] width 11 height 19
click at [27, 334] on div ">" at bounding box center [32, 338] width 11 height 19
click at [17, 337] on button "button" at bounding box center [10, 338] width 17 height 17
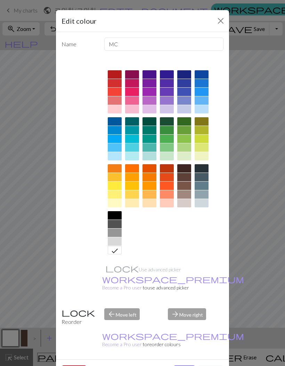
click at [33, 334] on div "Edit colour Name MC Use advanced picker workspace_premium Become a Pro user to …" at bounding box center [142, 183] width 285 height 366
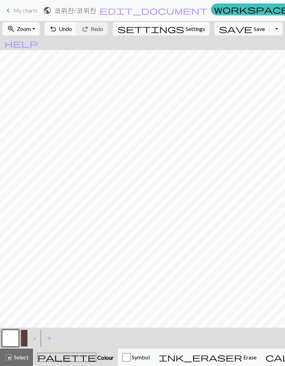
scroll to position [0, 0]
click at [26, 337] on button "button" at bounding box center [29, 338] width 17 height 17
click at [227, 33] on button "save Save Save" at bounding box center [242, 28] width 55 height 13
click at [7, 13] on span "keyboard_arrow_left" at bounding box center [8, 11] width 8 height 10
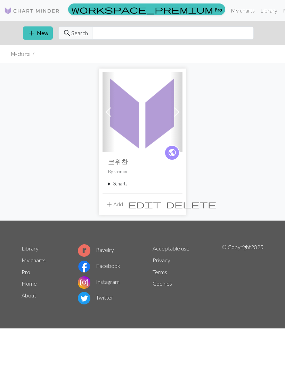
click at [162, 121] on img at bounding box center [143, 112] width 80 height 80
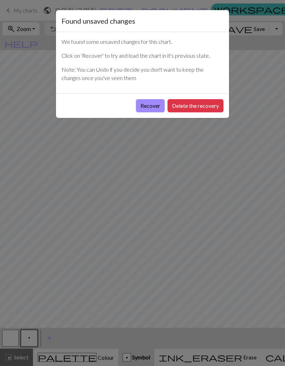
click at [149, 104] on button "Recover" at bounding box center [150, 105] width 29 height 13
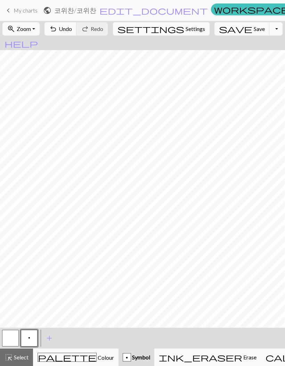
scroll to position [1, 32]
click at [66, 351] on button "palette Colour Colour" at bounding box center [76, 357] width 86 height 17
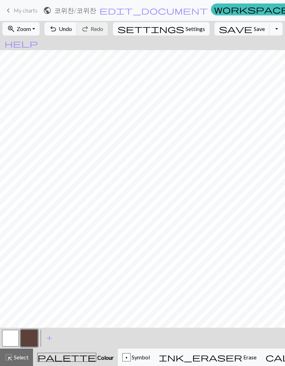
click at [7, 337] on button "button" at bounding box center [10, 338] width 17 height 17
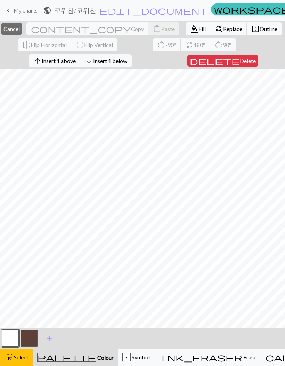
click at [82, 356] on div "palette Colour Colour" at bounding box center [75, 357] width 77 height 9
click at [123, 357] on div "p" at bounding box center [127, 357] width 8 height 8
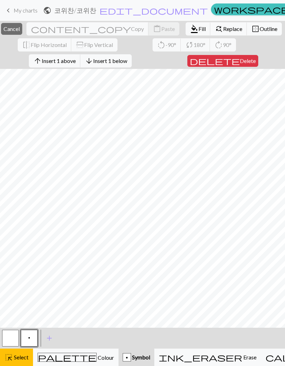
click at [23, 354] on span "Select" at bounding box center [21, 357] width 16 height 7
click at [97, 357] on span "Colour" at bounding box center [105, 357] width 17 height 7
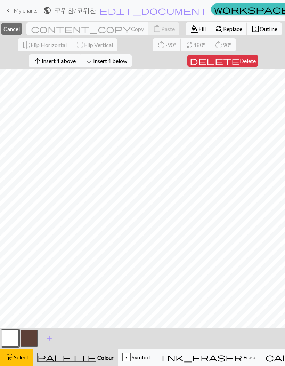
click at [51, 359] on span "palette" at bounding box center [67, 357] width 58 height 10
click at [21, 359] on span "Select" at bounding box center [21, 357] width 16 height 7
click at [80, 351] on button "palette Colour Colour" at bounding box center [75, 357] width 85 height 17
click at [25, 361] on button "highlight_alt Select Select" at bounding box center [16, 357] width 33 height 17
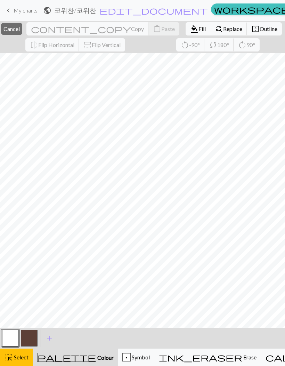
click at [96, 359] on span "Colour" at bounding box center [104, 357] width 17 height 7
click at [22, 358] on span "Select" at bounding box center [21, 357] width 16 height 7
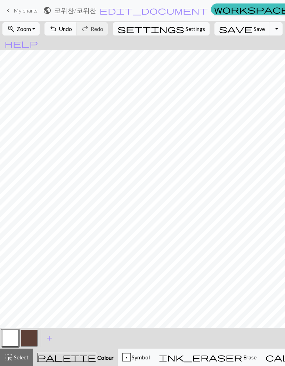
click at [15, 339] on button "button" at bounding box center [10, 338] width 17 height 17
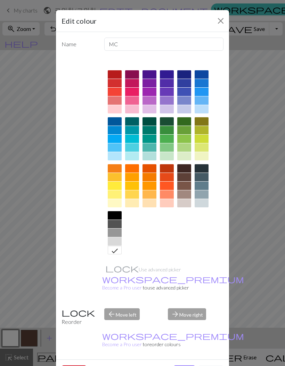
click at [14, 337] on div "Edit colour Name MC Use advanced picker workspace_premium Become a Pro user to …" at bounding box center [142, 183] width 285 height 366
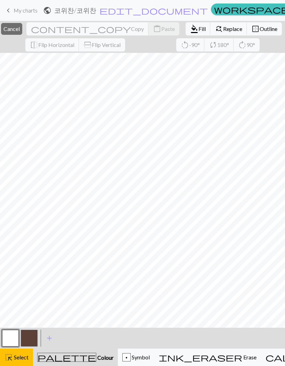
click at [96, 359] on span "Colour" at bounding box center [104, 357] width 17 height 7
click at [26, 334] on button "button" at bounding box center [29, 338] width 17 height 17
click at [23, 359] on span "Select" at bounding box center [21, 357] width 16 height 7
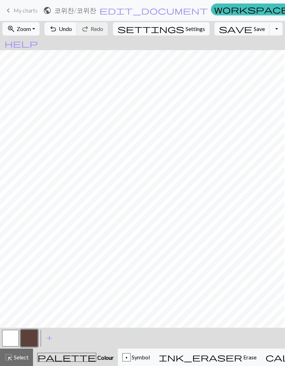
scroll to position [0, 0]
click at [12, 338] on button "button" at bounding box center [10, 338] width 17 height 17
click at [30, 334] on button "button" at bounding box center [29, 338] width 17 height 17
click at [72, 28] on span "Undo" at bounding box center [65, 28] width 13 height 7
click at [228, 34] on button "save Save Save" at bounding box center [242, 28] width 55 height 13
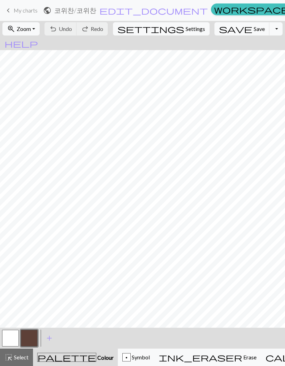
click at [11, 12] on span "keyboard_arrow_left" at bounding box center [8, 11] width 8 height 10
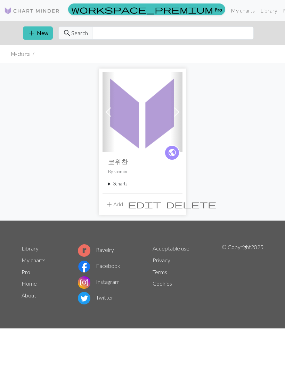
click at [141, 125] on img at bounding box center [143, 112] width 80 height 80
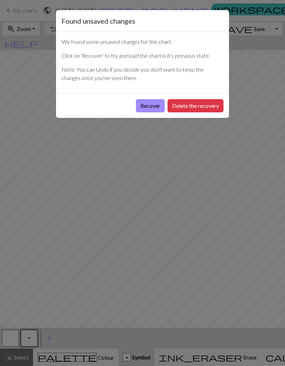
click at [208, 107] on button "Delete the recovery" at bounding box center [196, 105] width 56 height 13
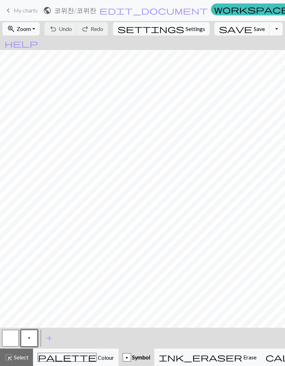
scroll to position [1, 0]
click at [97, 360] on span "Colour" at bounding box center [105, 357] width 17 height 7
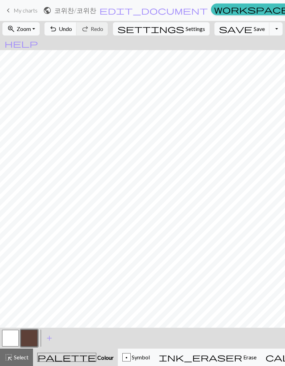
click at [57, 29] on span "undo" at bounding box center [53, 29] width 8 height 10
click at [13, 335] on button "button" at bounding box center [10, 338] width 17 height 17
click at [34, 335] on button "button" at bounding box center [29, 338] width 17 height 17
click at [77, 33] on button "undo Undo Undo" at bounding box center [61, 28] width 32 height 13
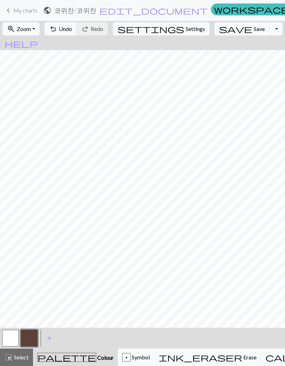
click at [72, 31] on span "Undo" at bounding box center [65, 28] width 13 height 7
click at [219, 32] on span "save" at bounding box center [235, 29] width 33 height 10
click at [77, 33] on button "undo Undo Undo" at bounding box center [61, 28] width 32 height 13
click at [16, 335] on button "button" at bounding box center [10, 338] width 17 height 17
click at [32, 337] on button "button" at bounding box center [29, 338] width 17 height 17
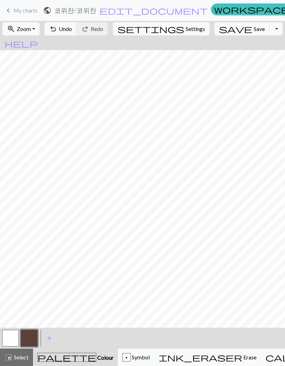
click at [11, 340] on button "button" at bounding box center [10, 338] width 17 height 17
click at [24, 337] on button "button" at bounding box center [29, 338] width 17 height 17
click at [57, 31] on span "undo" at bounding box center [53, 29] width 8 height 10
click at [57, 28] on span "undo" at bounding box center [53, 29] width 8 height 10
click at [77, 29] on button "undo Undo Undo" at bounding box center [61, 28] width 32 height 13
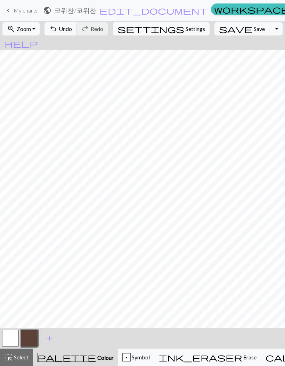
click at [73, 33] on button "undo Undo Undo" at bounding box center [61, 28] width 32 height 13
click at [13, 338] on button "button" at bounding box center [10, 338] width 17 height 17
click at [30, 339] on button "button" at bounding box center [29, 338] width 17 height 17
click at [77, 34] on button "undo Undo Undo" at bounding box center [61, 28] width 32 height 13
click at [77, 25] on button "undo Undo Undo" at bounding box center [61, 28] width 32 height 13
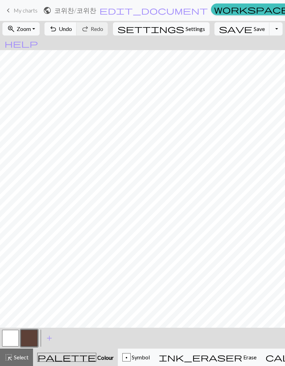
click at [72, 28] on span "Undo" at bounding box center [65, 28] width 13 height 7
click at [57, 32] on span "undo" at bounding box center [53, 29] width 8 height 10
click at [72, 30] on span "Undo" at bounding box center [65, 28] width 13 height 7
click at [72, 31] on span "Undo" at bounding box center [65, 28] width 13 height 7
click at [72, 30] on span "Undo" at bounding box center [65, 28] width 13 height 7
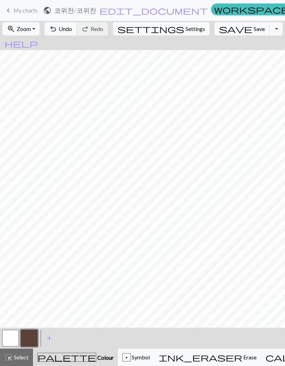
click at [226, 30] on span "save" at bounding box center [235, 29] width 33 height 10
click at [15, 337] on button "button" at bounding box center [10, 338] width 17 height 17
click at [15, 336] on button "button" at bounding box center [10, 338] width 17 height 17
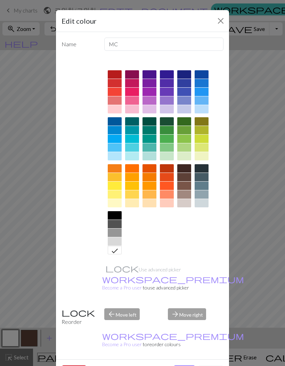
click at [32, 337] on div "Edit colour Name MC Use advanced picker workspace_premium Become a Pro user to …" at bounding box center [142, 183] width 285 height 366
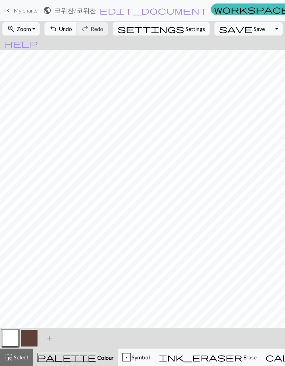
click at [32, 335] on button "button" at bounding box center [29, 338] width 17 height 17
click at [13, 337] on button "button" at bounding box center [10, 338] width 17 height 17
click at [23, 339] on button "button" at bounding box center [29, 338] width 17 height 17
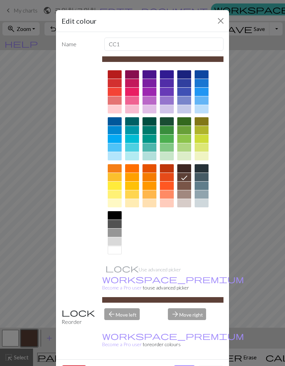
click at [33, 336] on div "Edit colour Name CC1 Use advanced picker workspace_premium Become a Pro user to…" at bounding box center [142, 183] width 285 height 366
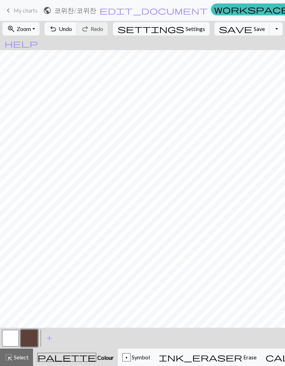
click at [69, 34] on div "undo Undo Undo redo Redo Redo" at bounding box center [75, 29] width 67 height 16
click at [57, 33] on span "undo" at bounding box center [53, 29] width 8 height 10
click at [57, 27] on span "undo" at bounding box center [53, 29] width 8 height 10
click at [57, 28] on span "undo" at bounding box center [53, 29] width 8 height 10
click at [57, 32] on span "undo" at bounding box center [53, 29] width 8 height 10
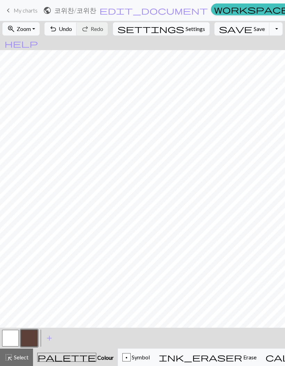
click at [225, 31] on span "save" at bounding box center [235, 29] width 33 height 10
click at [17, 362] on button "highlight_alt Select Select" at bounding box center [16, 357] width 33 height 17
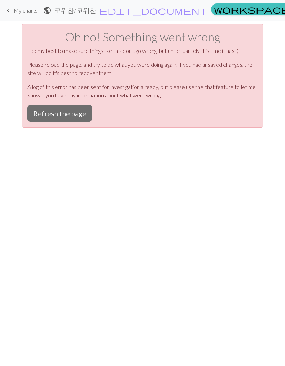
click at [64, 117] on button "Refresh the page" at bounding box center [59, 113] width 65 height 17
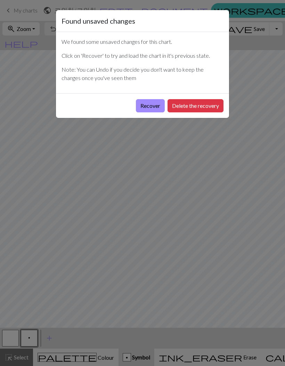
click at [154, 109] on button "Recover" at bounding box center [150, 105] width 29 height 13
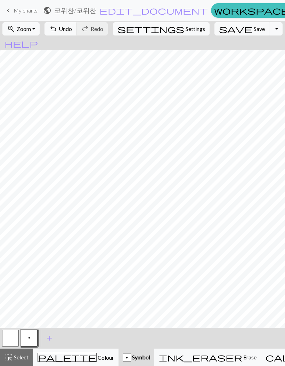
scroll to position [0, 125]
click at [97, 354] on span "Colour" at bounding box center [105, 357] width 17 height 7
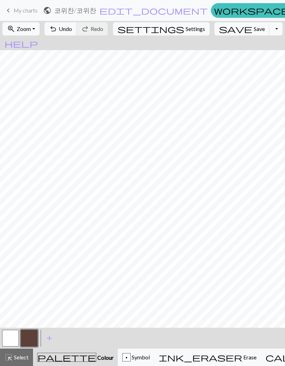
click at [9, 336] on button "button" at bounding box center [10, 338] width 17 height 17
click at [24, 336] on button "button" at bounding box center [29, 338] width 17 height 17
click at [24, 353] on div "highlight_alt Select Select" at bounding box center [17, 357] width 24 height 8
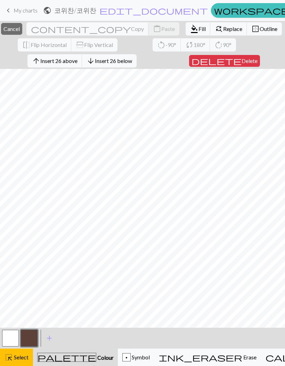
click at [78, 62] on span "Insert 26 above" at bounding box center [58, 60] width 37 height 7
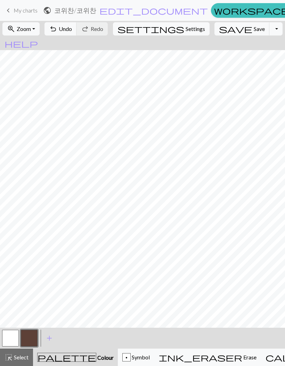
scroll to position [0, 8]
click at [72, 30] on span "Undo" at bounding box center [65, 28] width 13 height 7
click at [22, 361] on div "highlight_alt Select Select" at bounding box center [17, 357] width 24 height 8
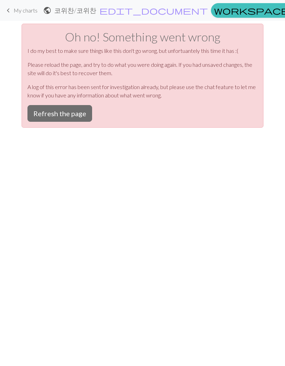
click at [59, 116] on button "Refresh the page" at bounding box center [59, 113] width 65 height 17
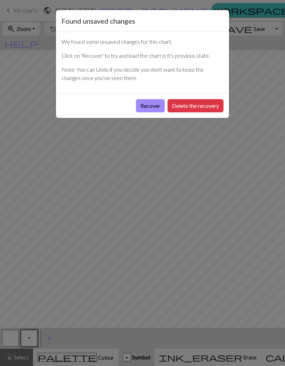
click at [160, 106] on button "Recover" at bounding box center [150, 105] width 29 height 13
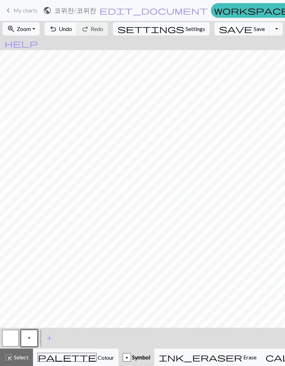
scroll to position [0, 7]
click at [232, 32] on button "save Save Save" at bounding box center [242, 28] width 55 height 13
click at [173, 26] on div "Chart saved" at bounding box center [142, 13] width 285 height 27
click at [163, 29] on span "settings" at bounding box center [151, 29] width 67 height 10
select select "aran"
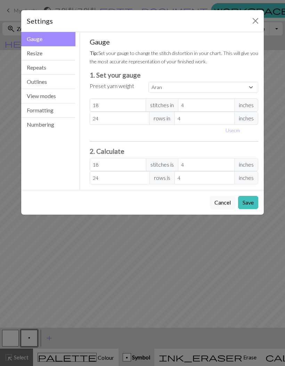
click at [254, 17] on button "Close" at bounding box center [255, 20] width 11 height 11
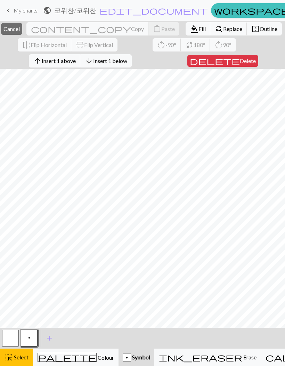
click at [23, 359] on span "Select" at bounding box center [21, 357] width 16 height 7
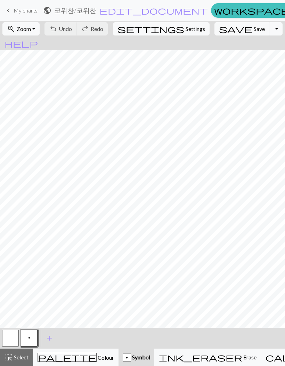
scroll to position [134, 0]
click at [270, 27] on button "Toggle Dropdown" at bounding box center [276, 28] width 13 height 13
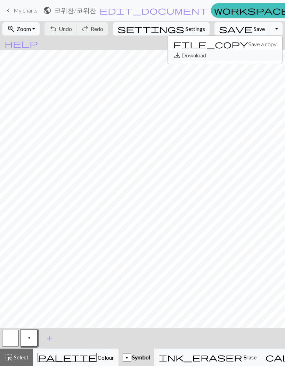
click at [233, 59] on button "save_alt Download" at bounding box center [225, 55] width 115 height 11
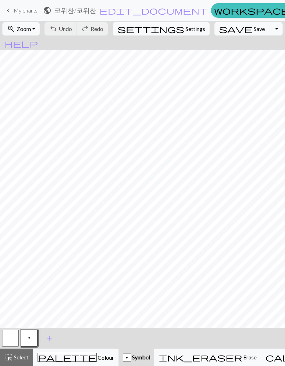
click at [270, 33] on button "Toggle Dropdown" at bounding box center [276, 28] width 13 height 13
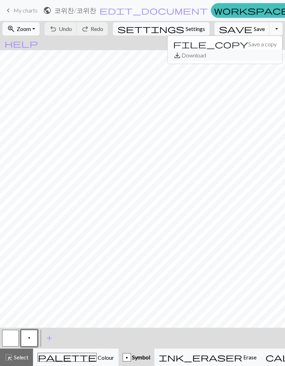
click at [230, 57] on button "save_alt Download" at bounding box center [225, 55] width 115 height 11
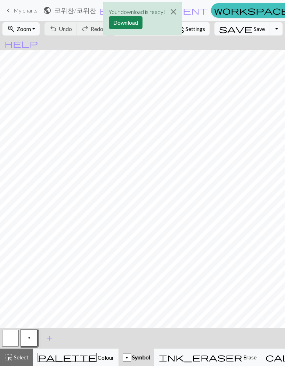
click at [136, 25] on button "Download" at bounding box center [126, 22] width 34 height 13
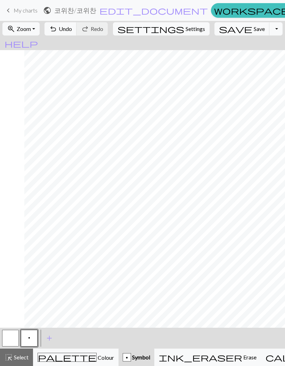
scroll to position [0, 104]
click at [8, 12] on span "keyboard_arrow_left" at bounding box center [8, 11] width 8 height 10
click at [254, 28] on span "Save" at bounding box center [259, 28] width 11 height 7
click at [254, 30] on span "Save" at bounding box center [259, 28] width 11 height 7
click at [4, 14] on span "keyboard_arrow_left" at bounding box center [8, 11] width 8 height 10
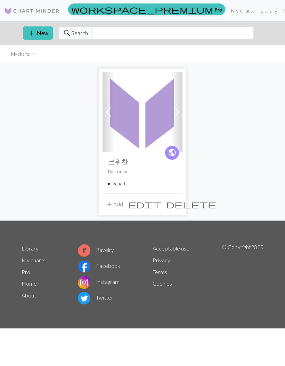
click at [27, 35] on button "add New" at bounding box center [38, 32] width 30 height 13
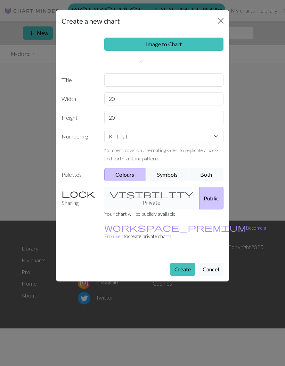
click at [185, 46] on link "Image to Chart" at bounding box center [164, 44] width 120 height 13
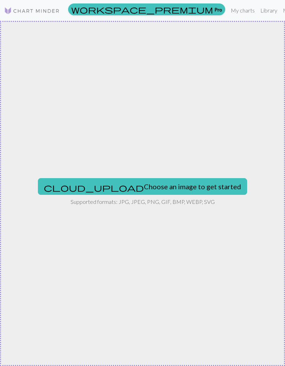
click at [148, 190] on button "cloud_upload Choose an image to get started" at bounding box center [142, 186] width 209 height 17
click at [169, 190] on button "cloud_upload Choose an image to get started" at bounding box center [142, 186] width 209 height 17
click at [137, 187] on button "cloud_upload Choose an image to get started" at bounding box center [142, 186] width 209 height 17
click at [139, 187] on button "cloud_upload Choose an image to get started" at bounding box center [142, 186] width 209 height 17
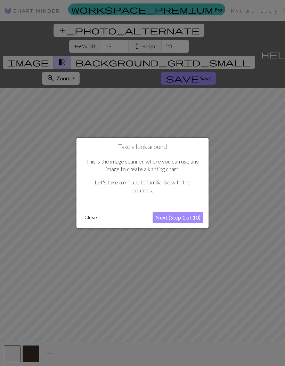
click at [92, 215] on button "Close" at bounding box center [91, 217] width 18 height 10
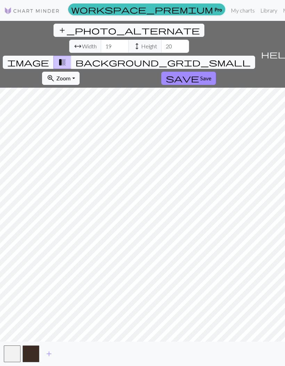
click at [10, 10] on img at bounding box center [32, 11] width 56 height 8
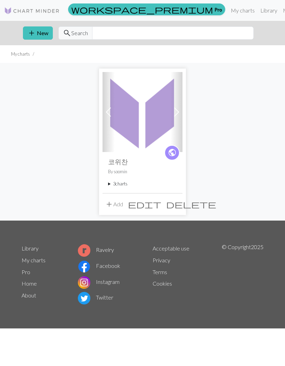
click at [30, 39] on button "add New" at bounding box center [38, 32] width 30 height 13
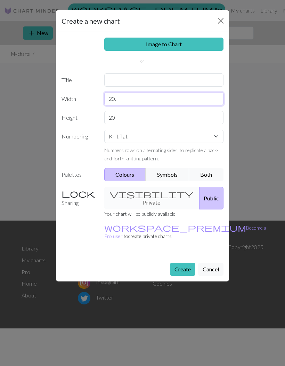
click at [109, 102] on input "20." at bounding box center [164, 98] width 120 height 13
click at [109, 101] on input "20." at bounding box center [164, 98] width 120 height 13
click at [153, 104] on input "." at bounding box center [164, 98] width 120 height 13
type input "."
click at [155, 106] on div "Image to Chart Title Width . Height 20 Numbering Knit flat Knit in the round La…" at bounding box center [142, 144] width 173 height 225
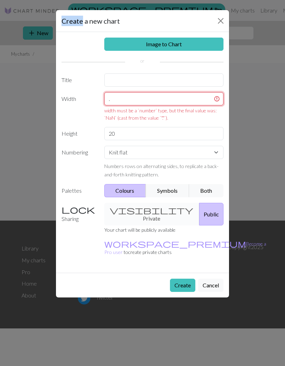
click at [192, 96] on input "." at bounding box center [164, 98] width 120 height 13
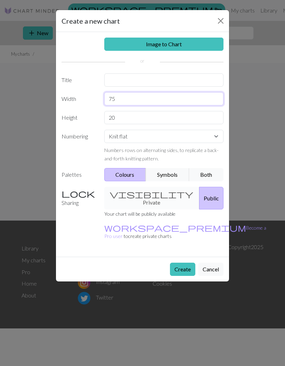
type input "75"
click at [128, 123] on input "20" at bounding box center [164, 117] width 120 height 13
click at [205, 120] on input "20" at bounding box center [164, 117] width 120 height 13
type input "99"
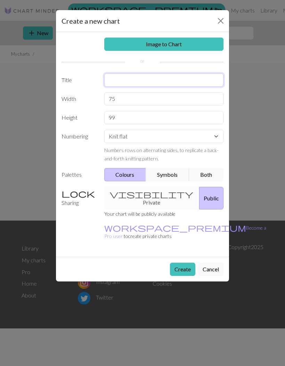
click at [184, 85] on input "text" at bounding box center [164, 79] width 120 height 13
click at [180, 83] on input "text" at bounding box center [164, 79] width 120 height 13
type input "real 코위찬"
click at [184, 263] on button "Create" at bounding box center [182, 269] width 25 height 13
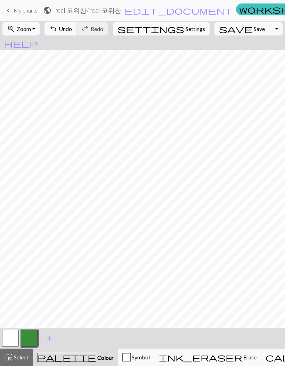
click at [77, 31] on button "undo Undo Undo" at bounding box center [61, 28] width 32 height 13
click at [31, 337] on button "button" at bounding box center [29, 338] width 17 height 17
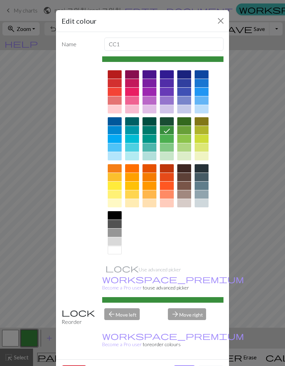
click at [186, 179] on div at bounding box center [184, 177] width 14 height 8
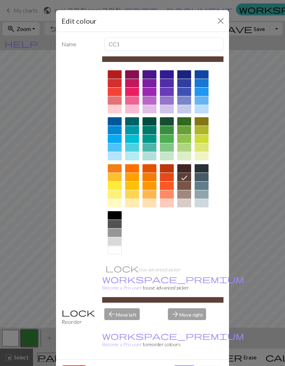
click at [186, 186] on div at bounding box center [184, 186] width 14 height 8
click at [186, 186] on icon at bounding box center [184, 186] width 8 height 8
click at [182, 365] on button "Done" at bounding box center [185, 371] width 22 height 13
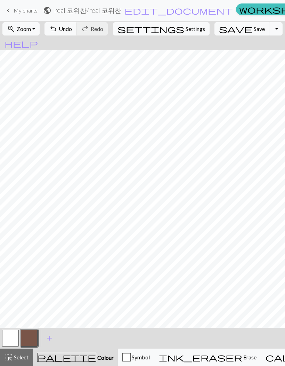
click at [32, 337] on button "button" at bounding box center [29, 338] width 17 height 17
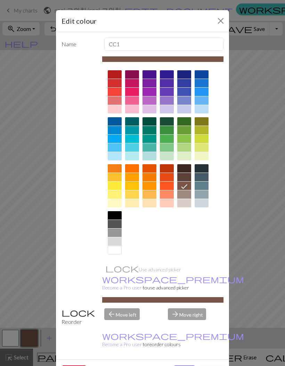
click at [193, 308] on div "arrow_forward Move right" at bounding box center [196, 317] width 64 height 18
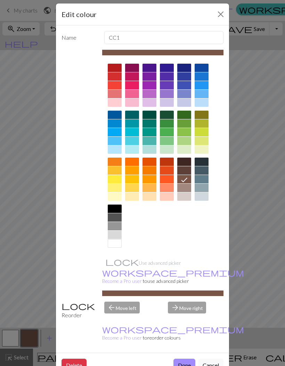
scroll to position [6, 0]
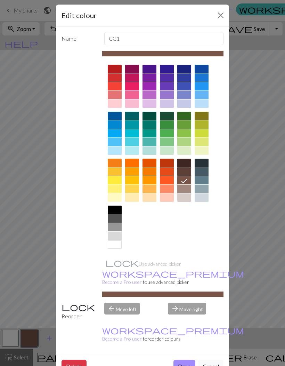
click at [206, 360] on button "Cancel" at bounding box center [210, 366] width 25 height 13
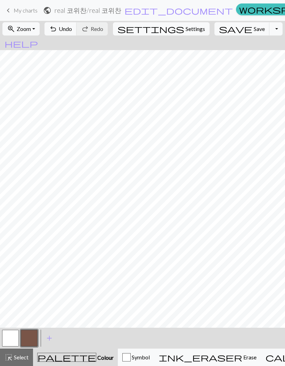
click at [30, 343] on button "button" at bounding box center [29, 338] width 17 height 17
click at [30, 342] on div "Edit colour Name CC1 Use advanced picker workspace_premium Become a Pro user to…" at bounding box center [142, 183] width 285 height 366
click at [36, 337] on button "button" at bounding box center [29, 338] width 17 height 17
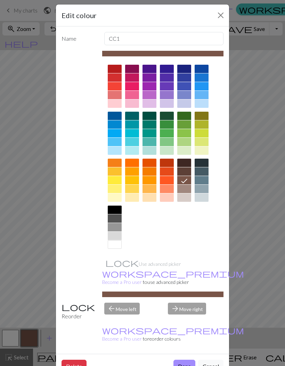
click at [212, 360] on button "Cancel" at bounding box center [210, 366] width 25 height 13
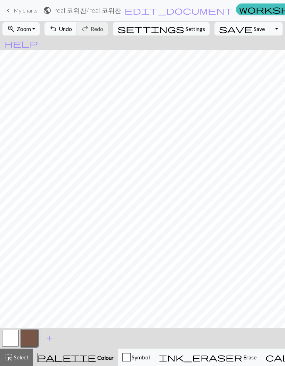
click at [51, 338] on span "add" at bounding box center [49, 338] width 8 height 10
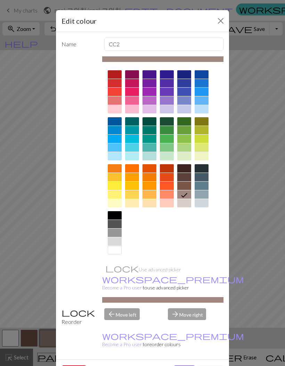
click at [76, 365] on button "Delete" at bounding box center [74, 371] width 25 height 13
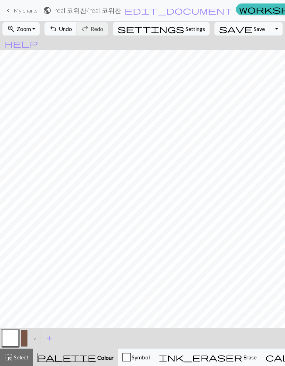
click at [27, 336] on div ">" at bounding box center [32, 338] width 11 height 19
click at [22, 337] on button "button" at bounding box center [29, 338] width 17 height 17
click at [15, 337] on button "button" at bounding box center [10, 338] width 17 height 17
click at [26, 337] on button "button" at bounding box center [29, 338] width 17 height 17
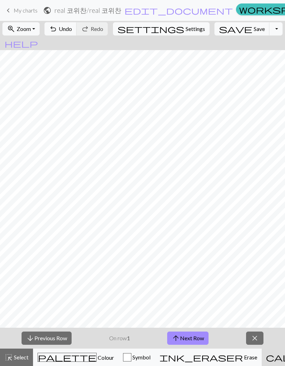
click at [258, 338] on span "close" at bounding box center [255, 338] width 8 height 10
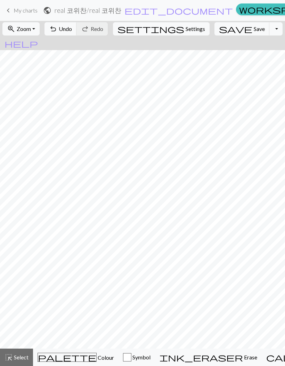
click at [97, 357] on span "Colour" at bounding box center [105, 357] width 17 height 7
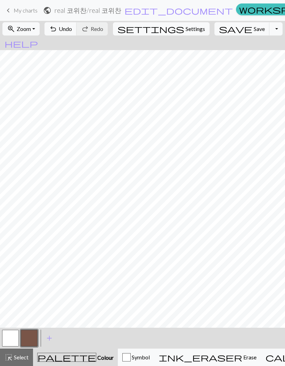
click at [186, 29] on span "Settings" at bounding box center [195, 29] width 19 height 8
select select "aran"
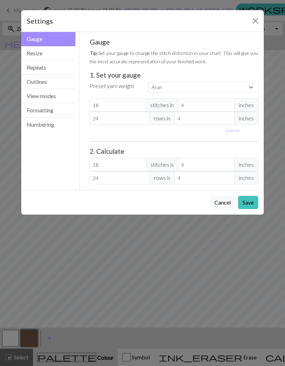
click at [34, 51] on button "Resize" at bounding box center [48, 53] width 54 height 14
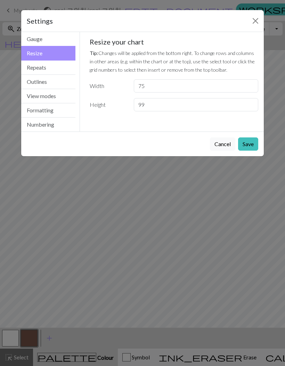
click at [35, 71] on button "Repeats" at bounding box center [48, 68] width 54 height 14
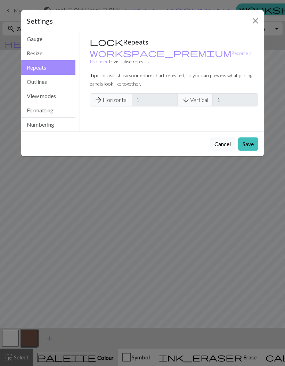
click at [32, 82] on button "Outlines" at bounding box center [48, 82] width 54 height 14
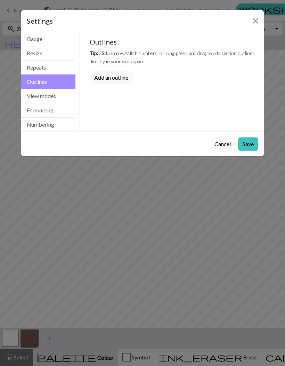
click at [33, 100] on button "View modes" at bounding box center [48, 96] width 54 height 14
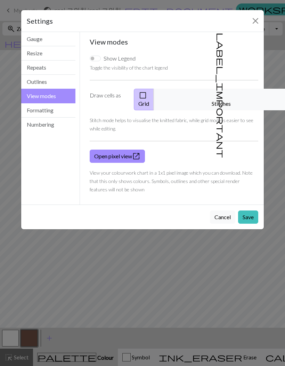
click at [34, 108] on button "Formatting" at bounding box center [48, 110] width 54 height 14
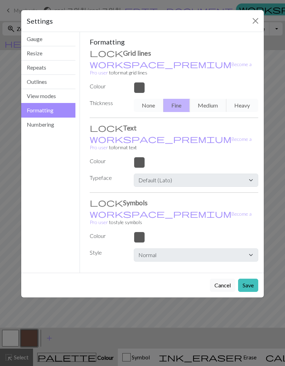
click at [140, 83] on div at bounding box center [196, 87] width 133 height 11
click at [149, 99] on div "None Fine Medium Heavy" at bounding box center [196, 105] width 133 height 13
click at [42, 126] on button "Numbering" at bounding box center [48, 125] width 54 height 14
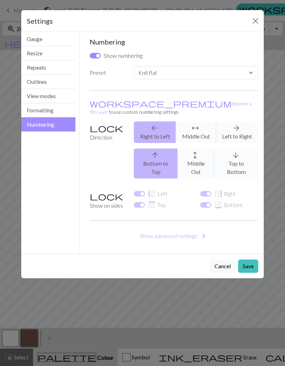
click at [223, 259] on button "Cancel" at bounding box center [222, 265] width 25 height 13
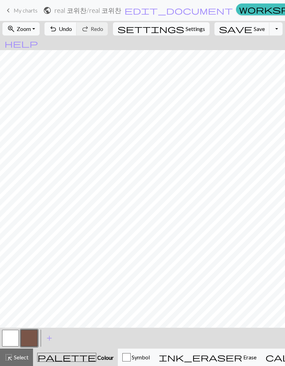
click at [17, 358] on span "Select" at bounding box center [21, 357] width 16 height 7
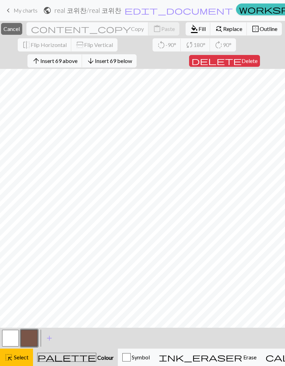
click at [199, 32] on span "Fill" at bounding box center [202, 28] width 7 height 7
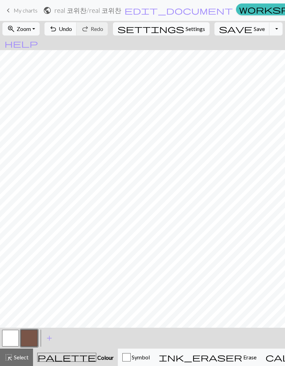
click at [12, 360] on span "highlight_alt" at bounding box center [9, 357] width 8 height 10
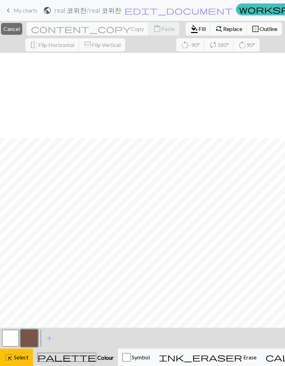
scroll to position [94, 0]
click at [199, 30] on span "Fill" at bounding box center [202, 28] width 7 height 7
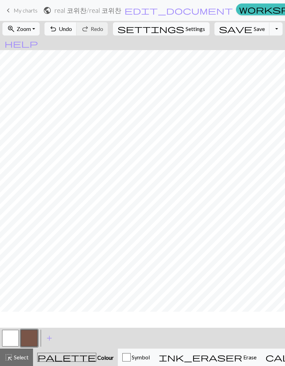
scroll to position [78, 0]
click at [12, 359] on span "highlight_alt" at bounding box center [9, 357] width 8 height 10
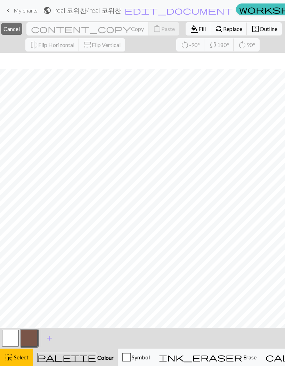
scroll to position [94, 0]
click at [190, 28] on span "format_color_fill" at bounding box center [194, 29] width 8 height 10
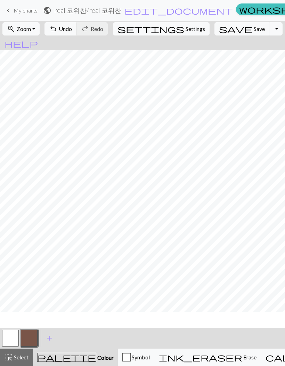
scroll to position [78, 0]
click at [19, 361] on div "highlight_alt Select Select" at bounding box center [17, 357] width 24 height 8
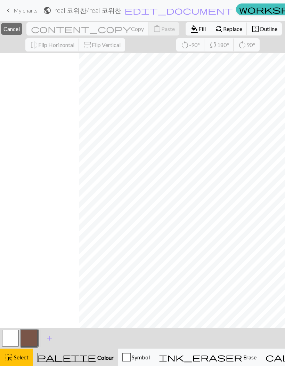
scroll to position [94, 89]
click at [199, 32] on span "Fill" at bounding box center [202, 28] width 7 height 7
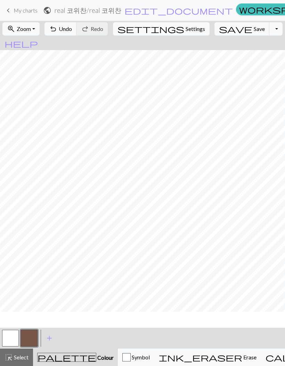
scroll to position [78, 89]
click at [15, 360] on span "Select" at bounding box center [21, 357] width 16 height 7
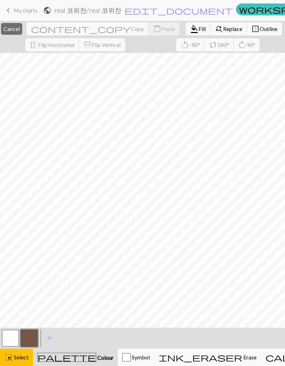
click at [199, 31] on span "Fill" at bounding box center [202, 28] width 7 height 7
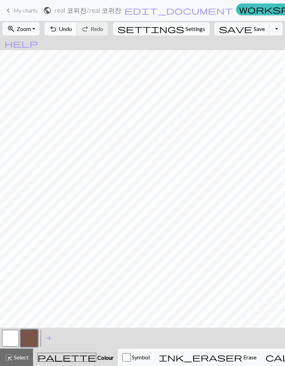
click at [19, 359] on span "Select" at bounding box center [21, 357] width 16 height 7
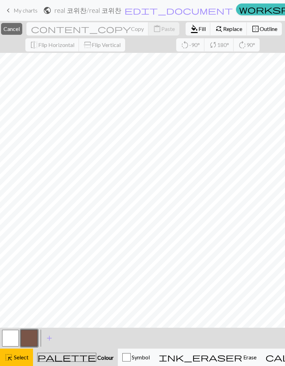
click at [16, 337] on button "button" at bounding box center [10, 338] width 17 height 17
click at [28, 336] on button "button" at bounding box center [29, 338] width 17 height 17
click at [25, 359] on span "Select" at bounding box center [21, 357] width 16 height 7
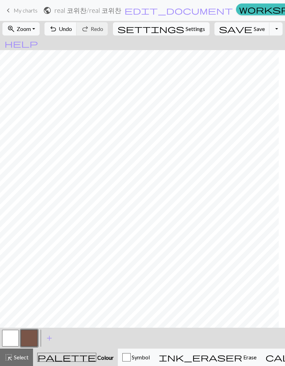
scroll to position [0, 0]
click at [11, 336] on button "button" at bounding box center [10, 338] width 17 height 17
click at [32, 334] on button "button" at bounding box center [29, 338] width 17 height 17
click at [11, 340] on button "button" at bounding box center [10, 338] width 17 height 17
click at [72, 29] on span "Undo" at bounding box center [65, 28] width 13 height 7
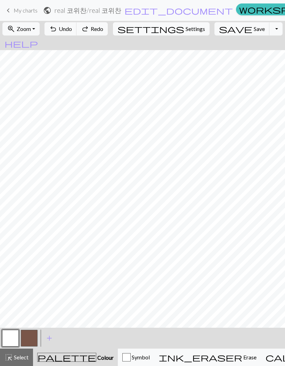
click at [72, 29] on span "Undo" at bounding box center [65, 28] width 13 height 7
click at [26, 333] on button "button" at bounding box center [29, 338] width 17 height 17
click at [10, 339] on button "button" at bounding box center [10, 338] width 17 height 17
click at [57, 32] on span "undo" at bounding box center [53, 29] width 8 height 10
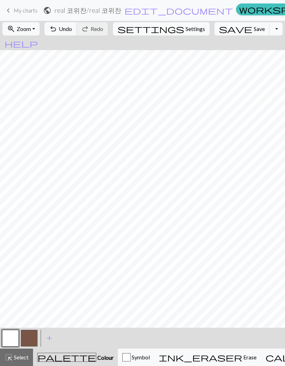
click at [254, 27] on span "Save" at bounding box center [259, 28] width 11 height 7
click at [72, 32] on span "Undo" at bounding box center [65, 28] width 13 height 7
click at [72, 31] on span "Undo" at bounding box center [65, 28] width 13 height 7
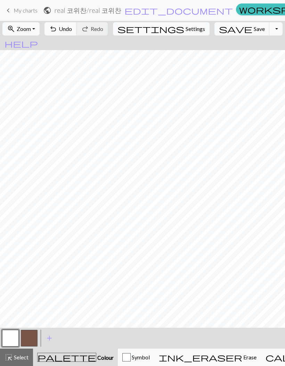
click at [77, 30] on button "undo Undo Undo" at bounding box center [61, 28] width 32 height 13
click at [72, 27] on span "Undo" at bounding box center [65, 28] width 13 height 7
click at [57, 29] on span "undo" at bounding box center [53, 29] width 8 height 10
click at [72, 32] on span "Undo" at bounding box center [65, 28] width 13 height 7
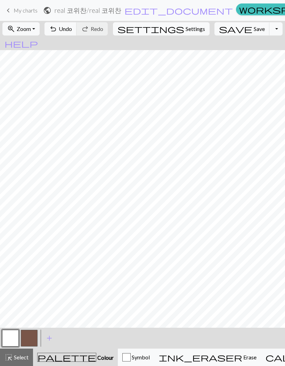
click at [57, 29] on span "undo" at bounding box center [53, 29] width 8 height 10
click at [72, 30] on span "Undo" at bounding box center [65, 28] width 13 height 7
click at [72, 29] on span "Undo" at bounding box center [65, 28] width 13 height 7
click at [72, 31] on span "Undo" at bounding box center [65, 28] width 13 height 7
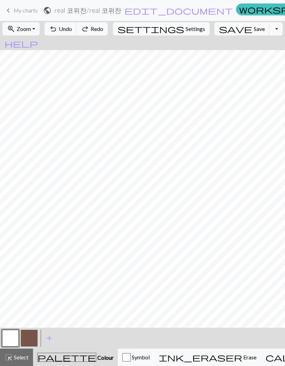
click at [57, 30] on span "undo" at bounding box center [53, 29] width 8 height 10
click at [254, 29] on span "Save" at bounding box center [259, 28] width 11 height 7
click at [10, 14] on span "keyboard_arrow_left" at bounding box center [8, 11] width 8 height 10
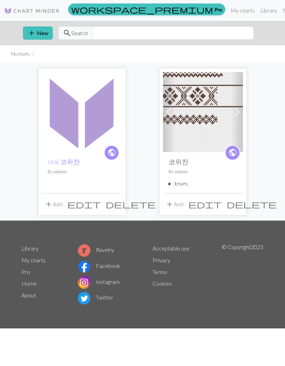
click at [187, 112] on img at bounding box center [203, 112] width 80 height 80
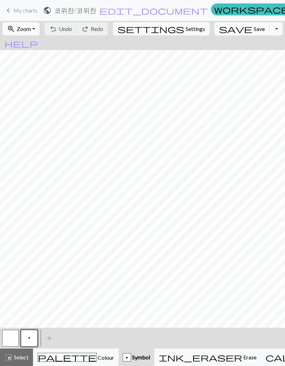
click at [7, 14] on span "keyboard_arrow_left" at bounding box center [8, 11] width 8 height 10
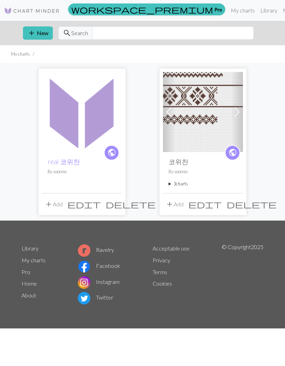
click at [85, 112] on img at bounding box center [82, 112] width 80 height 80
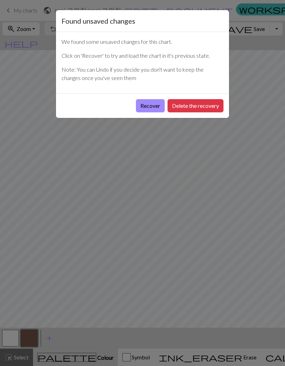
click at [154, 108] on button "Recover" at bounding box center [150, 105] width 29 height 13
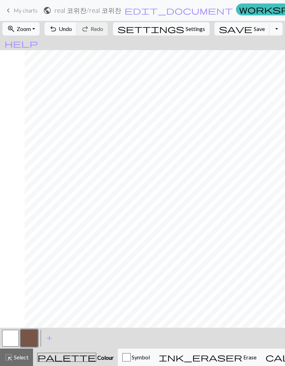
scroll to position [0, 211]
click at [10, 338] on button "button" at bounding box center [10, 338] width 17 height 17
click at [72, 26] on span "Undo" at bounding box center [65, 28] width 13 height 7
click at [57, 31] on span "undo" at bounding box center [53, 29] width 8 height 10
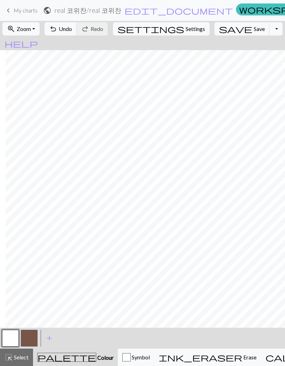
scroll to position [5, 211]
click at [72, 31] on span "Undo" at bounding box center [65, 28] width 13 height 7
click at [77, 32] on button "undo Undo Undo" at bounding box center [61, 28] width 32 height 13
click at [24, 336] on button "button" at bounding box center [29, 338] width 17 height 17
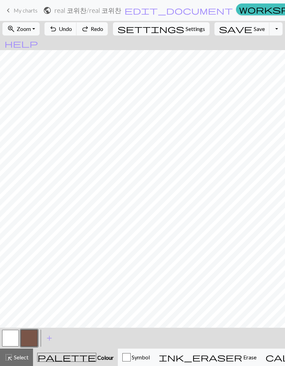
click at [13, 335] on button "button" at bounding box center [10, 338] width 17 height 17
click at [29, 339] on button "button" at bounding box center [29, 338] width 17 height 17
click at [13, 335] on button "button" at bounding box center [10, 338] width 17 height 17
click at [77, 34] on button "undo Undo Undo" at bounding box center [61, 28] width 32 height 13
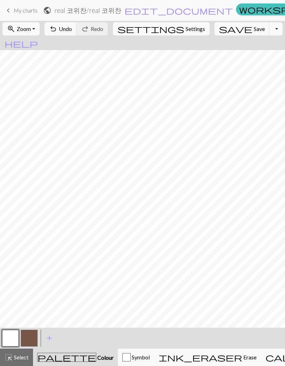
scroll to position [16, 0]
click at [32, 337] on button "button" at bounding box center [29, 338] width 17 height 17
click at [11, 341] on button "button" at bounding box center [10, 338] width 17 height 17
click at [28, 334] on button "button" at bounding box center [29, 338] width 17 height 17
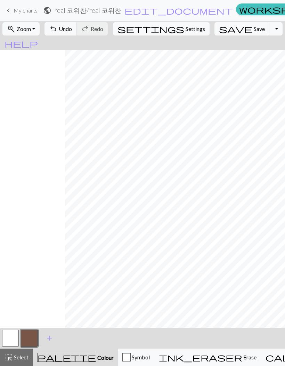
scroll to position [35, 211]
click at [17, 344] on button "button" at bounding box center [10, 338] width 17 height 17
click at [72, 26] on span "Undo" at bounding box center [65, 28] width 13 height 7
click at [21, 342] on button "button" at bounding box center [29, 338] width 17 height 17
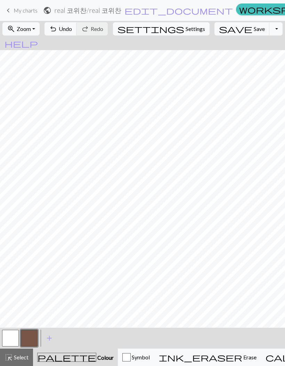
click at [10, 338] on button "button" at bounding box center [10, 338] width 17 height 17
click at [57, 32] on span "undo" at bounding box center [53, 29] width 8 height 10
click at [72, 29] on span "Undo" at bounding box center [65, 28] width 13 height 7
click at [72, 27] on span "Undo" at bounding box center [65, 28] width 13 height 7
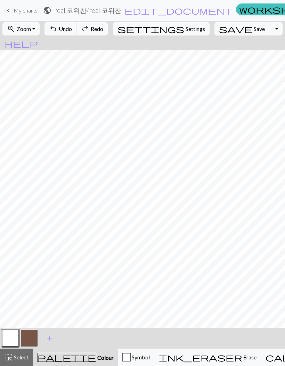
click at [31, 332] on button "button" at bounding box center [29, 338] width 17 height 17
click at [12, 330] on button "button" at bounding box center [10, 338] width 17 height 17
click at [72, 29] on span "Undo" at bounding box center [65, 28] width 13 height 7
click at [57, 33] on span "undo" at bounding box center [53, 29] width 8 height 10
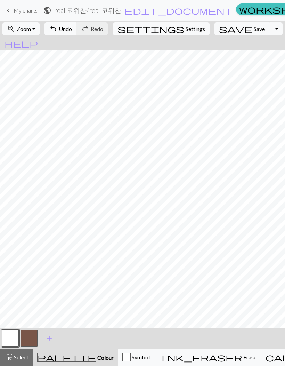
click at [57, 26] on span "undo" at bounding box center [53, 29] width 8 height 10
click at [77, 33] on button "undo Undo Undo" at bounding box center [61, 28] width 32 height 13
click at [34, 337] on button "button" at bounding box center [29, 338] width 17 height 17
click at [18, 330] on button "button" at bounding box center [10, 338] width 17 height 17
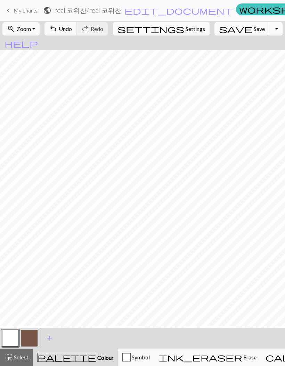
click at [57, 30] on span "undo" at bounding box center [53, 29] width 8 height 10
click at [32, 336] on button "button" at bounding box center [29, 338] width 17 height 17
click at [18, 331] on button "button" at bounding box center [10, 338] width 17 height 17
click at [72, 27] on span "Undo" at bounding box center [65, 28] width 13 height 7
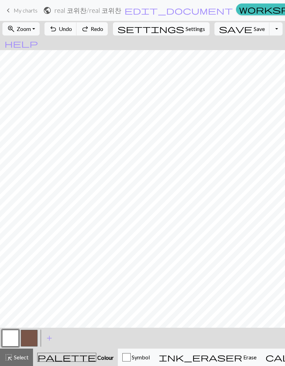
click at [72, 30] on span "Undo" at bounding box center [65, 28] width 13 height 7
click at [72, 32] on span "Undo" at bounding box center [65, 28] width 13 height 7
click at [37, 337] on button "button" at bounding box center [29, 338] width 17 height 17
click at [17, 332] on button "button" at bounding box center [10, 338] width 17 height 17
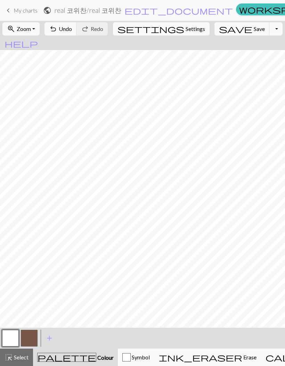
scroll to position [50, 0]
click at [31, 336] on button "button" at bounding box center [29, 338] width 17 height 17
click at [11, 337] on button "button" at bounding box center [10, 338] width 17 height 17
click at [72, 29] on span "Undo" at bounding box center [65, 28] width 13 height 7
click at [72, 30] on span "Undo" at bounding box center [65, 28] width 13 height 7
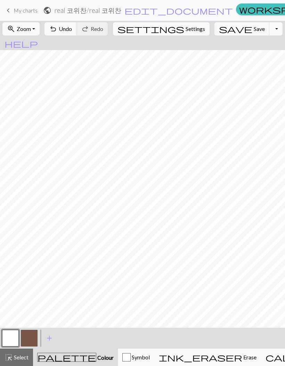
click at [72, 31] on span "Undo" at bounding box center [65, 28] width 13 height 7
click at [57, 32] on span "undo" at bounding box center [53, 29] width 8 height 10
click at [77, 28] on button "undo Undo Undo" at bounding box center [61, 28] width 32 height 13
click at [72, 32] on span "Undo" at bounding box center [65, 28] width 13 height 7
click at [228, 24] on button "save Save Save" at bounding box center [242, 28] width 55 height 13
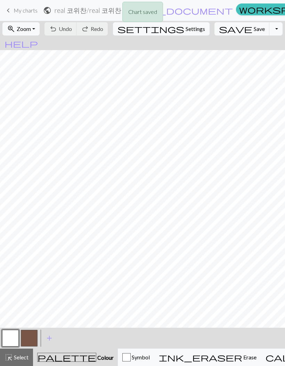
click at [8, 14] on div "Chart saved" at bounding box center [142, 13] width 285 height 27
click at [13, 10] on link "keyboard_arrow_left My charts" at bounding box center [20, 11] width 33 height 12
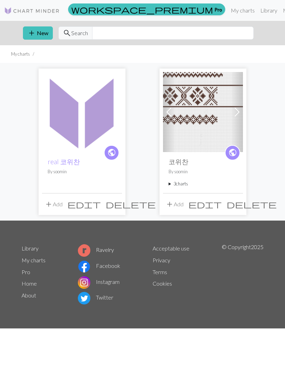
click at [96, 131] on img at bounding box center [82, 112] width 80 height 80
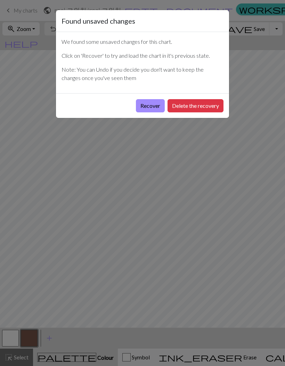
click at [154, 110] on button "Recover" at bounding box center [150, 105] width 29 height 13
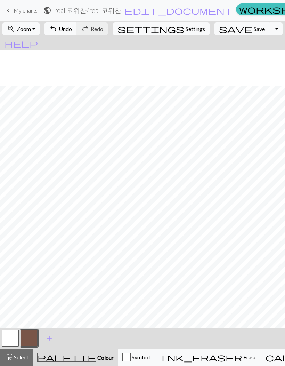
scroll to position [111, 0]
click at [31, 335] on button "button" at bounding box center [29, 338] width 17 height 17
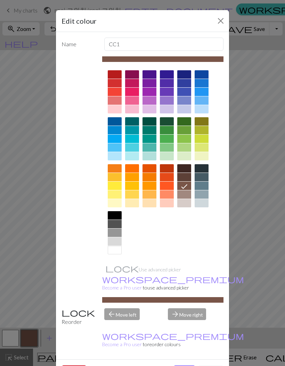
click at [37, 330] on div "Edit colour Name CC1 Use advanced picker workspace_premium Become a Pro user to…" at bounding box center [142, 183] width 285 height 366
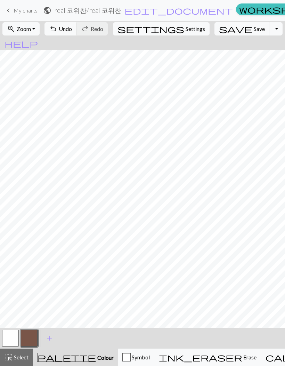
click at [12, 331] on button "button" at bounding box center [10, 338] width 17 height 17
click at [57, 29] on span "undo" at bounding box center [53, 29] width 8 height 10
click at [72, 29] on span "Undo" at bounding box center [65, 28] width 13 height 7
click at [72, 26] on span "Undo" at bounding box center [65, 28] width 13 height 7
click at [77, 24] on button "undo Undo Undo" at bounding box center [61, 28] width 32 height 13
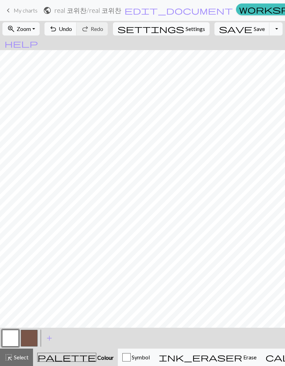
click at [72, 29] on span "Undo" at bounding box center [65, 28] width 13 height 7
click at [35, 334] on button "button" at bounding box center [29, 338] width 17 height 17
click at [10, 335] on button "button" at bounding box center [10, 338] width 17 height 17
click at [31, 335] on button "button" at bounding box center [29, 338] width 17 height 17
click at [10, 335] on button "button" at bounding box center [10, 338] width 17 height 17
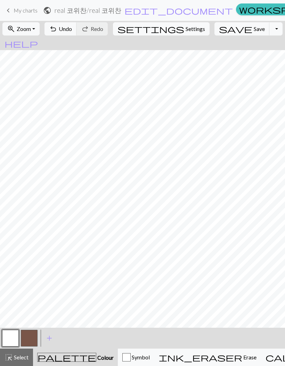
click at [233, 32] on button "save Save Save" at bounding box center [242, 28] width 55 height 13
click at [72, 29] on span "Undo" at bounding box center [65, 28] width 13 height 7
click at [72, 26] on span "Undo" at bounding box center [65, 28] width 13 height 7
click at [72, 29] on span "Undo" at bounding box center [65, 28] width 13 height 7
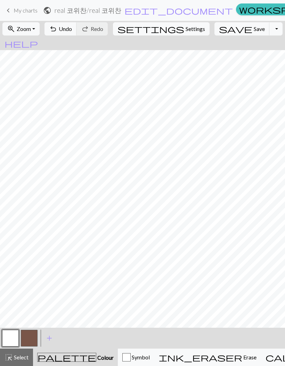
click at [72, 30] on span "Undo" at bounding box center [65, 28] width 13 height 7
click at [254, 31] on span "Save" at bounding box center [259, 28] width 11 height 7
click at [230, 34] on button "save Save Save" at bounding box center [242, 28] width 55 height 13
